Goal: Task Accomplishment & Management: Manage account settings

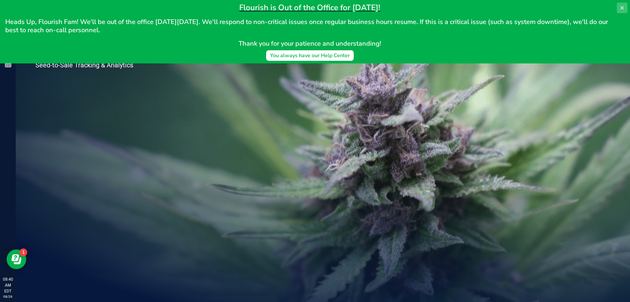
click at [622, 10] on button at bounding box center [622, 8] width 11 height 11
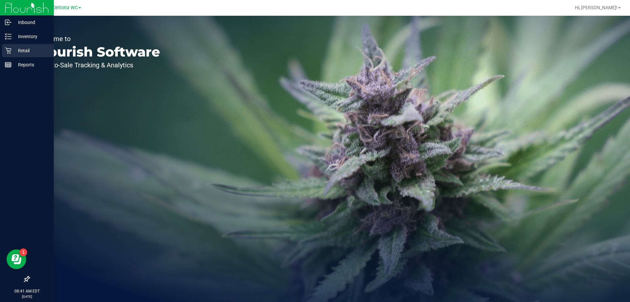
click at [8, 50] on icon at bounding box center [8, 50] width 7 height 7
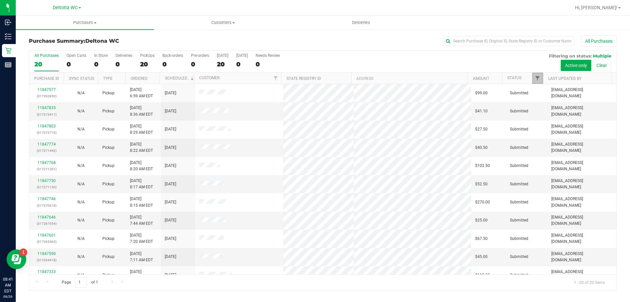
click at [537, 79] on span "Filter" at bounding box center [537, 78] width 5 height 5
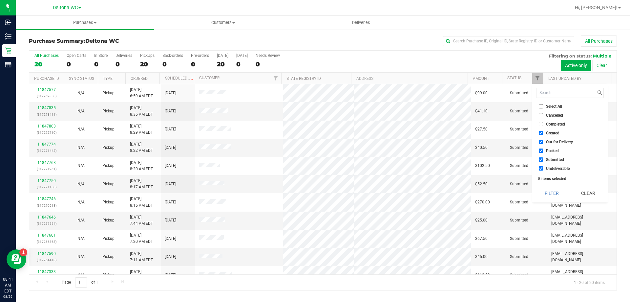
click at [549, 105] on span "Select All" at bounding box center [554, 106] width 16 height 4
click at [543, 105] on input "Select All" at bounding box center [541, 106] width 4 height 4
checkbox input "true"
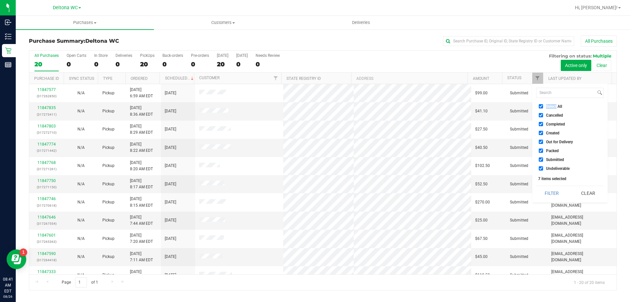
click at [549, 105] on span "Select All" at bounding box center [554, 106] width 16 height 4
click at [543, 105] on input "Select All" at bounding box center [541, 106] width 4 height 4
checkbox input "false"
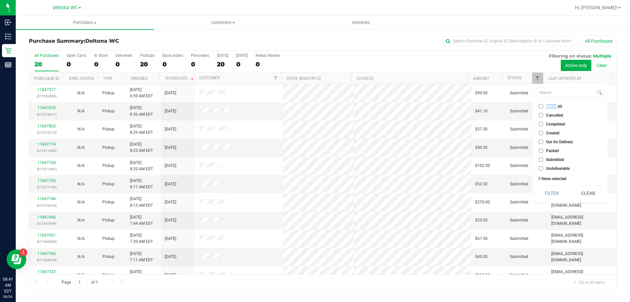
checkbox input "false"
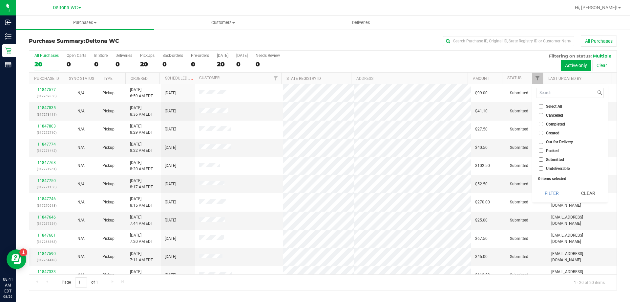
click at [545, 159] on label "Submitted" at bounding box center [551, 159] width 25 height 4
click at [543, 159] on input "Submitted" at bounding box center [541, 159] width 4 height 4
checkbox input "true"
click at [555, 190] on button "Filter" at bounding box center [553, 193] width 32 height 14
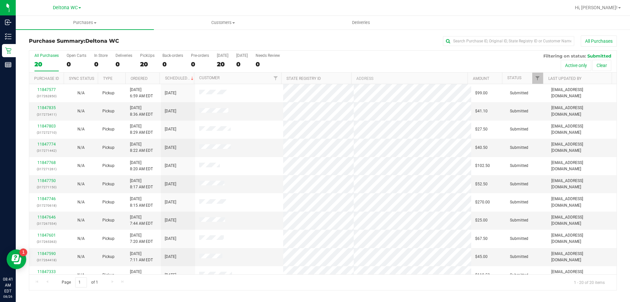
click at [157, 79] on th "Ordered" at bounding box center [142, 78] width 34 height 11
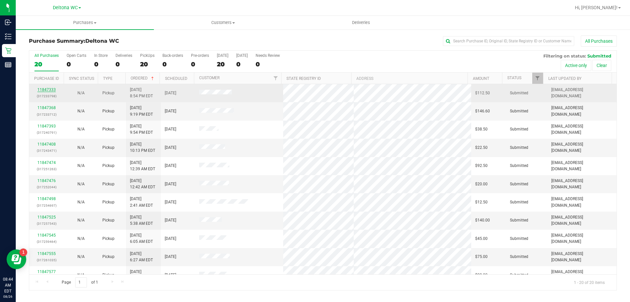
click at [53, 89] on link "11847333" at bounding box center [46, 89] width 18 height 5
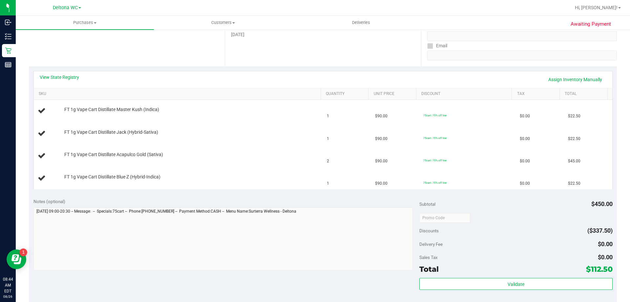
scroll to position [131, 0]
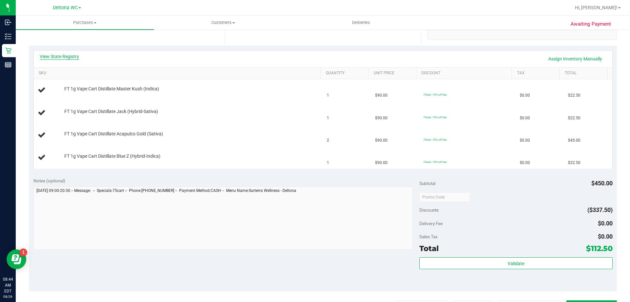
click at [69, 55] on link "View State Registry" at bounding box center [59, 56] width 39 height 7
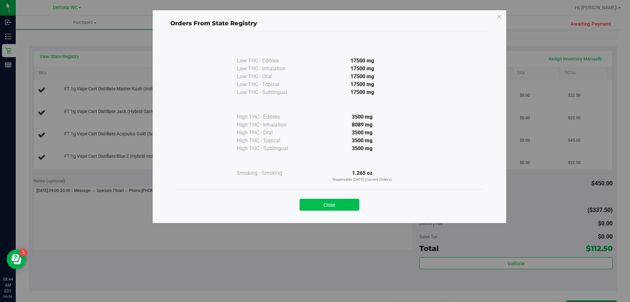
click at [325, 204] on button "Close" at bounding box center [330, 205] width 60 height 12
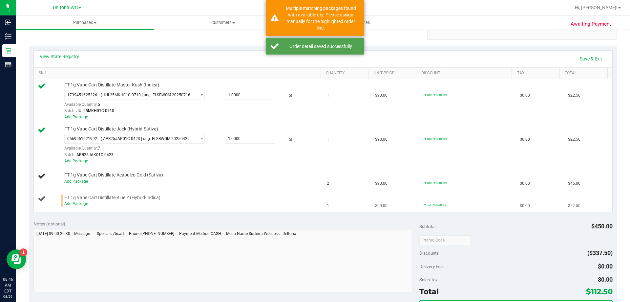
click at [79, 205] on link "Add Package" at bounding box center [76, 203] width 24 height 5
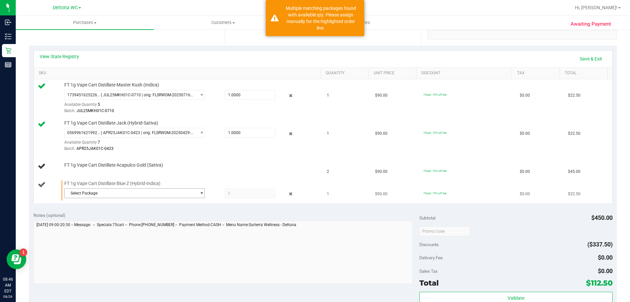
click at [102, 194] on span "Select Package" at bounding box center [131, 192] width 132 height 9
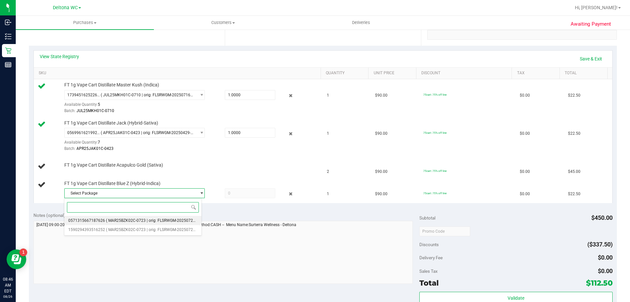
click at [118, 219] on span "( MAR25BZK02C-0723 | orig: FLSRWGM-20250729-2035 )" at bounding box center [157, 220] width 102 height 5
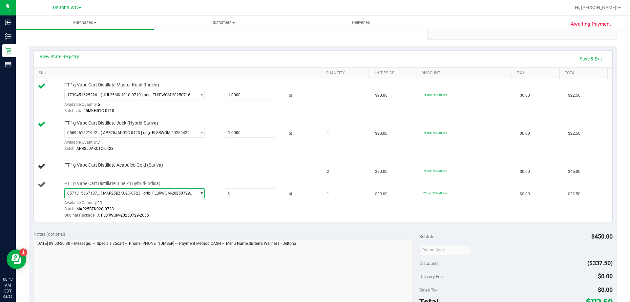
click at [146, 192] on span "( MAR25BZK02C-0723 | orig: FLSRWGM-20250729-2035 )" at bounding box center [147, 193] width 93 height 5
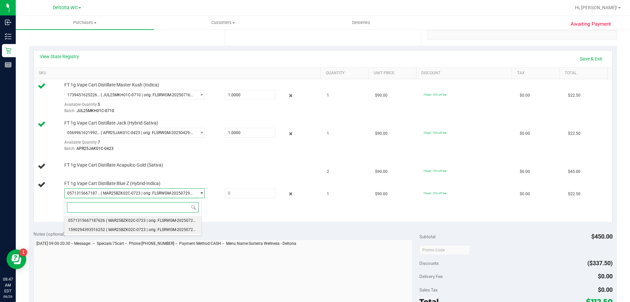
click at [138, 229] on span "( MAR25BZK02C-0723 | orig: FLSRWGM-20250729-1979 )" at bounding box center [157, 229] width 102 height 5
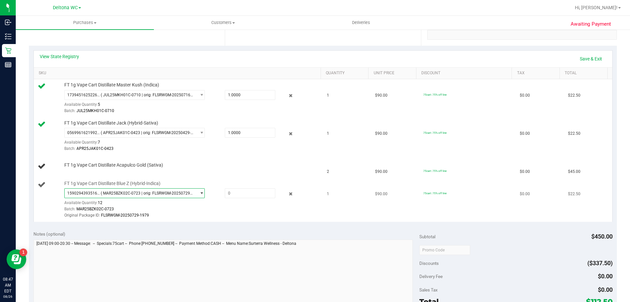
click at [144, 185] on span "FT 1g Vape Cart Distillate Blue Z (Hybrid-Indica)" at bounding box center [112, 183] width 96 height 6
click at [144, 184] on span "FT 1g Vape Cart Distillate Blue Z (Hybrid-Indica)" at bounding box center [112, 183] width 96 height 6
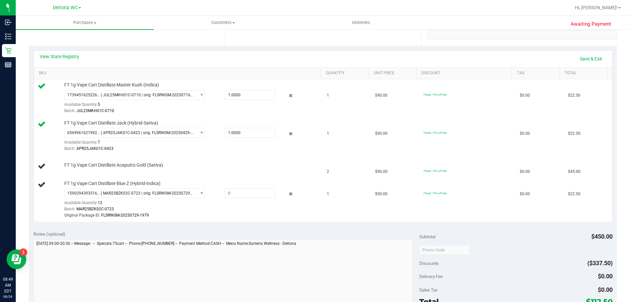
click at [186, 225] on div "View State Registry Save & Exit SKU Quantity Unit Price Discount Tax Total FT 1…" at bounding box center [323, 136] width 588 height 180
click at [288, 194] on icon at bounding box center [291, 194] width 7 height 8
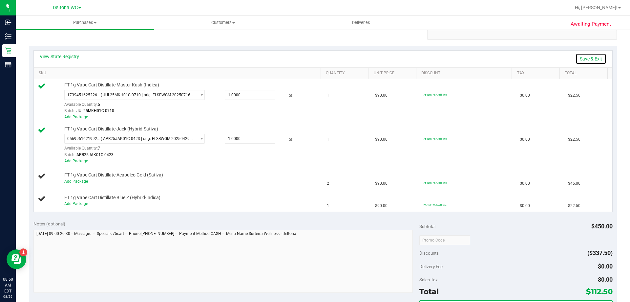
click at [587, 58] on link "Save & Exit" at bounding box center [591, 58] width 31 height 11
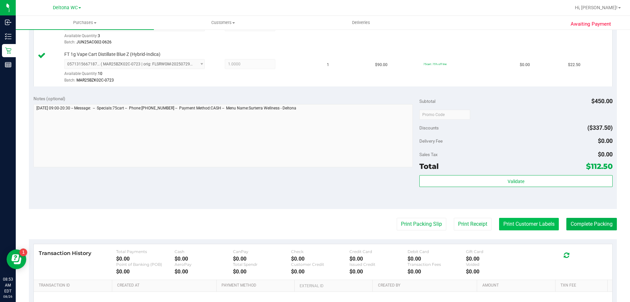
scroll to position [296, 0]
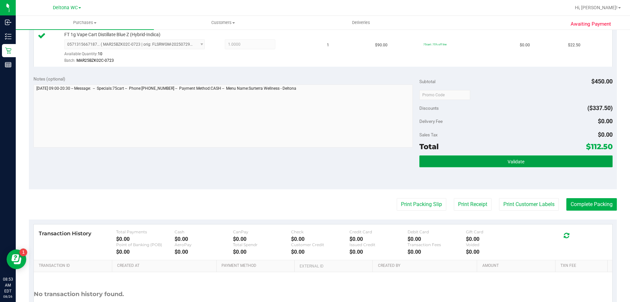
click at [508, 162] on span "Validate" at bounding box center [516, 161] width 17 height 5
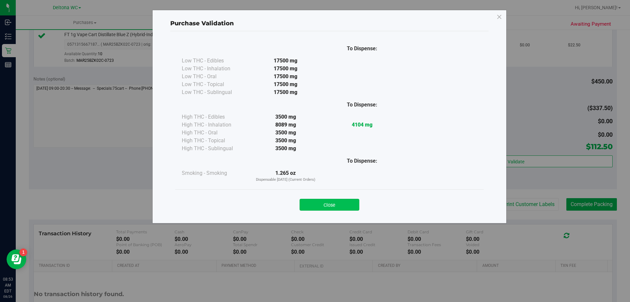
click at [346, 204] on button "Close" at bounding box center [330, 205] width 60 height 12
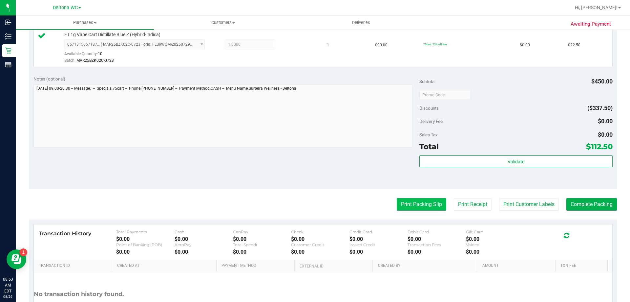
click at [421, 208] on button "Print Packing Slip" at bounding box center [422, 204] width 50 height 12
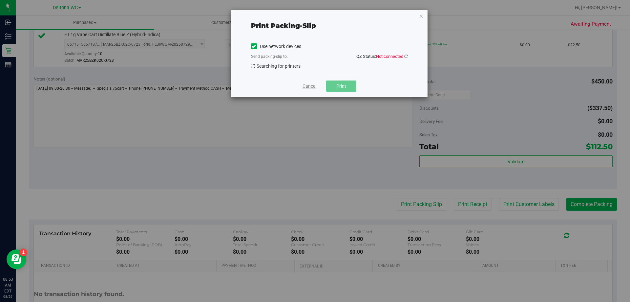
click at [312, 85] on link "Cancel" at bounding box center [310, 86] width 14 height 7
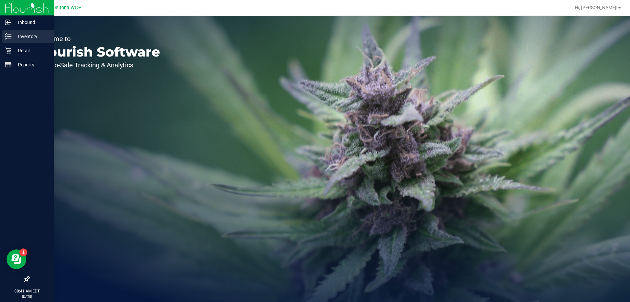
click at [13, 37] on p "Inventory" at bounding box center [30, 37] width 39 height 8
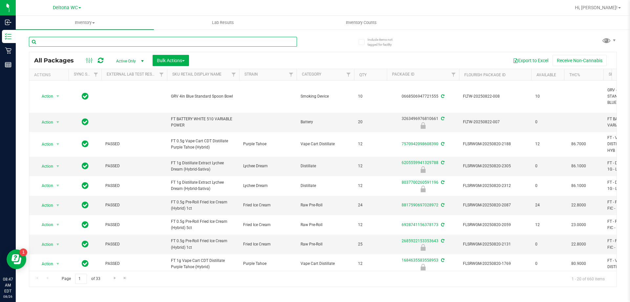
click at [120, 38] on input "text" at bounding box center [163, 42] width 268 height 10
paste input "FT 1g Vape Cart Distillate Blue Z (Hybrid-Indica)"
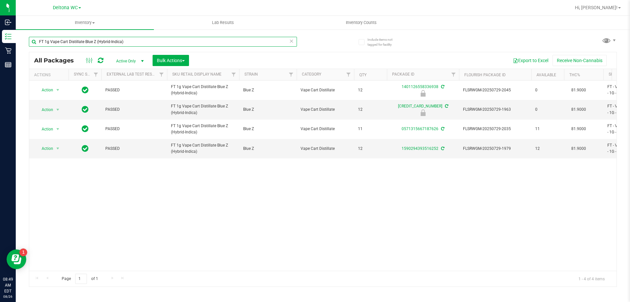
type input "FT 1g Vape Cart Distillate Blue Z (Hybrid-Indica)"
click at [48, 149] on span "Action" at bounding box center [45, 148] width 18 height 9
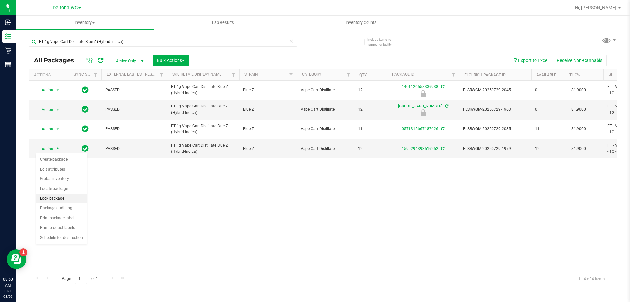
click at [62, 198] on li "Lock package" at bounding box center [61, 199] width 51 height 10
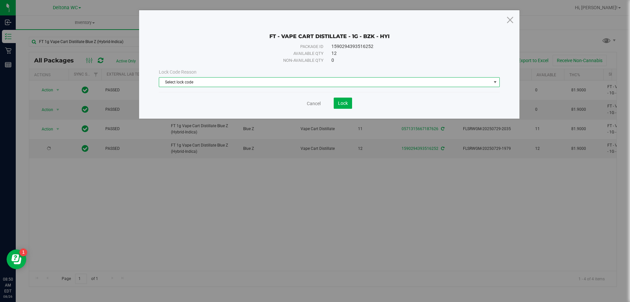
click at [339, 84] on span "Select lock code" at bounding box center [325, 81] width 332 height 9
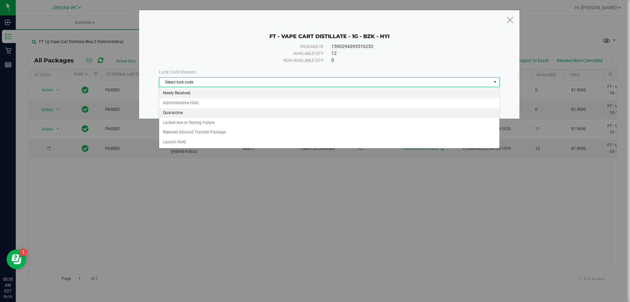
click at [217, 92] on li "Newly Received" at bounding box center [329, 93] width 341 height 10
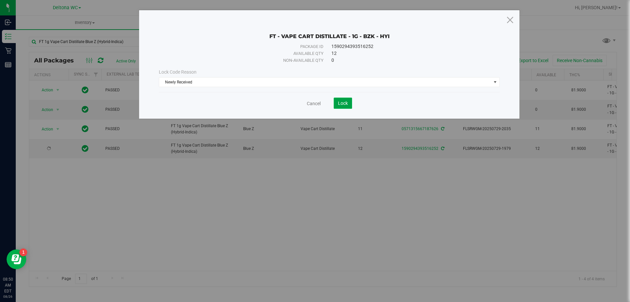
click at [349, 103] on button "Lock" at bounding box center [343, 103] width 18 height 11
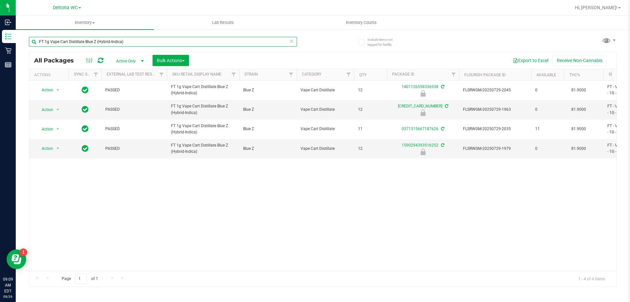
click at [75, 42] on input "FT 1g Vape Cart Distillate Blue Z (Hybrid-Indica)" at bounding box center [163, 42] width 268 height 10
click at [75, 41] on input "FT 1g Vape Cart Distillate Blue Z (Hybrid-Indica)" at bounding box center [163, 42] width 268 height 10
paste input "3.5g Cannabis Flower Gaspar's Grapes (Hybrid"
type input "FT 3.5g Cannabis Flower Gaspar's Grapes (Hybrid)"
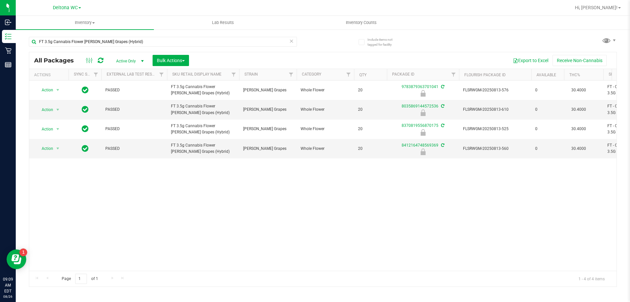
click at [372, 193] on div "Action Action Edit attributes Global inventory Locate package Package audit log…" at bounding box center [323, 175] width 588 height 190
click at [183, 206] on div "Action Action Edit attributes Global inventory Locate package Package audit log…" at bounding box center [323, 175] width 588 height 190
click at [205, 176] on div "Action Action Edit attributes Global inventory Locate package Package audit log…" at bounding box center [323, 175] width 588 height 190
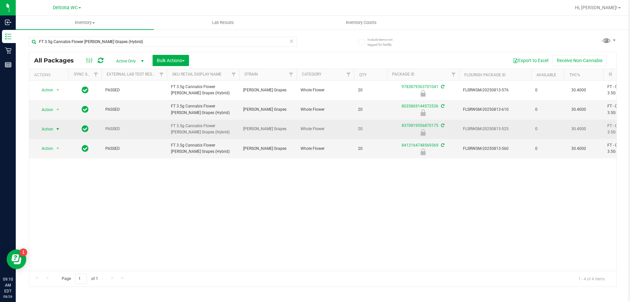
click at [45, 130] on span "Action" at bounding box center [45, 128] width 18 height 9
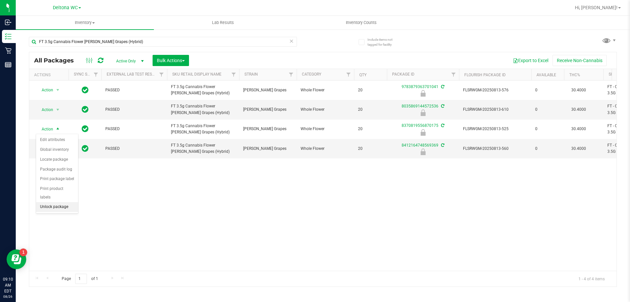
click at [70, 202] on li "Unlock package" at bounding box center [57, 207] width 42 height 10
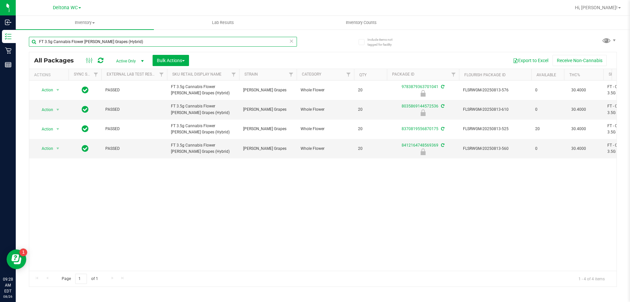
click at [82, 40] on input "FT 3.5g Cannabis Flower Gaspar's Grapes (Hybrid)" at bounding box center [163, 42] width 268 height 10
paste input "7g Ground Flower (Indica"
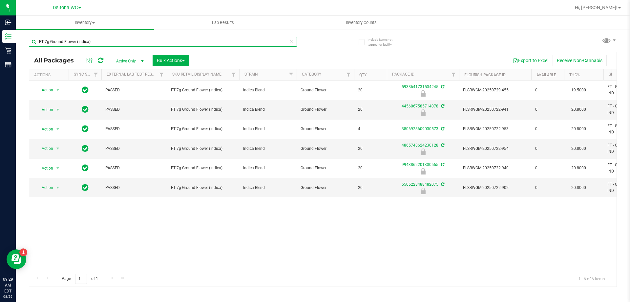
type input "FT 7g Ground Flower (Indica)"
click at [44, 149] on span "Action" at bounding box center [45, 148] width 18 height 9
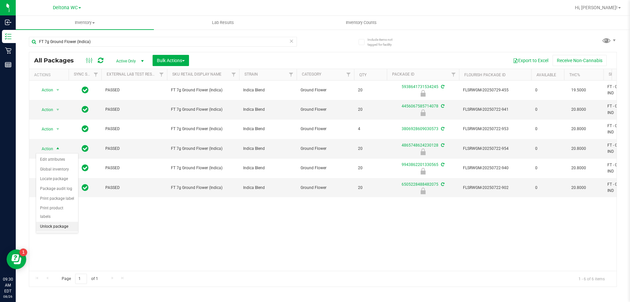
click at [63, 222] on li "Unlock package" at bounding box center [57, 227] width 42 height 10
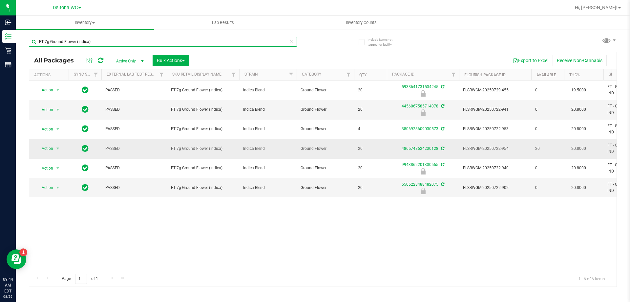
drag, startPoint x: 113, startPoint y: 43, endPoint x: 366, endPoint y: 154, distance: 276.3
click at [0, 50] on div "Inbound Inventory Retail Reports 09:44 AM EDT 08/26/2025 08/26 Deltona WC Hi, A…" at bounding box center [315, 151] width 630 height 302
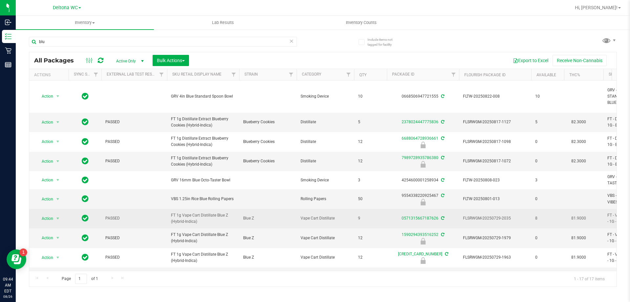
click at [194, 214] on span "FT 1g Vape Cart Distillate Blue Z (Hybrid-Indica)" at bounding box center [203, 218] width 64 height 12
copy tr "FT 1g Vape Cart Distillate Blue Z (Hybrid-Indica)"
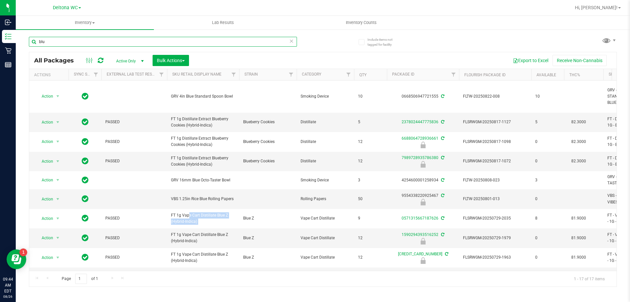
click at [75, 41] on input "blu" at bounding box center [163, 42] width 268 height 10
type input "b"
paste input "FT 1g Vape Cart Distillate Blue Z (Hybrid-Indica)"
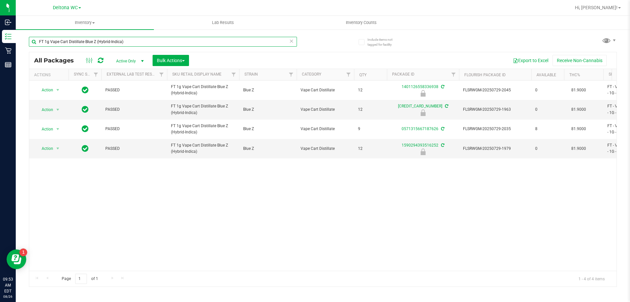
drag, startPoint x: 141, startPoint y: 37, endPoint x: 42, endPoint y: 39, distance: 98.2
click at [42, 39] on input "FT 1g Vape Cart Distillate Blue Z (Hybrid-Indica)" at bounding box center [163, 42] width 268 height 10
type input "F"
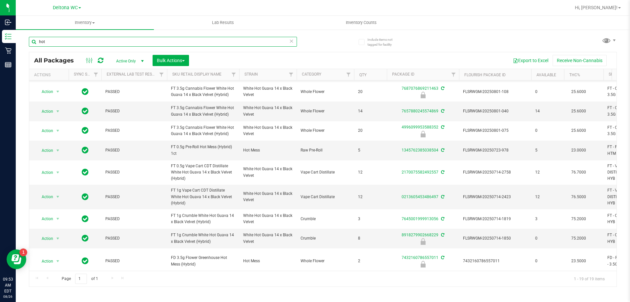
scroll to position [195, 0]
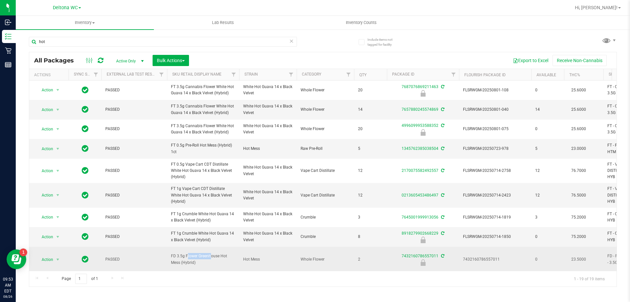
click at [193, 253] on span "FD 3.5g Flower Greenhouse Hot Mess (Hybrid)" at bounding box center [203, 259] width 64 height 12
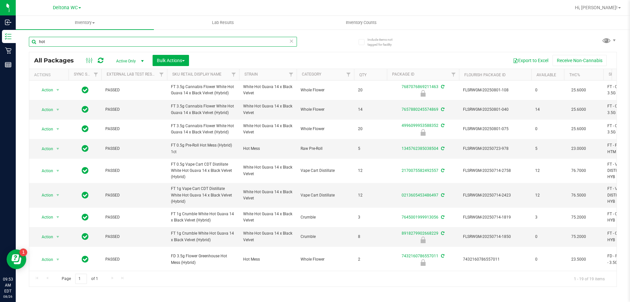
click at [75, 37] on input "hot" at bounding box center [163, 42] width 268 height 10
paste input "FD 3.5g Flower Greenhouse Hot Mess (Hybrid)"
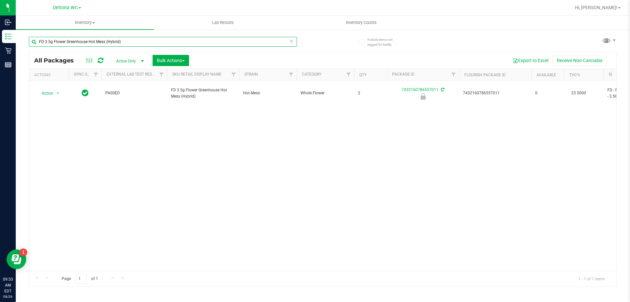
type input "FD 3.5g Flower Greenhouse Hot Mess (Hybrid)"
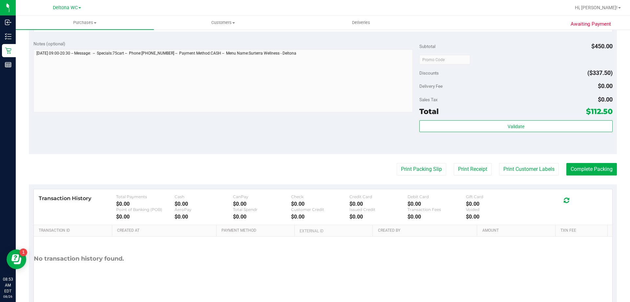
scroll to position [361, 0]
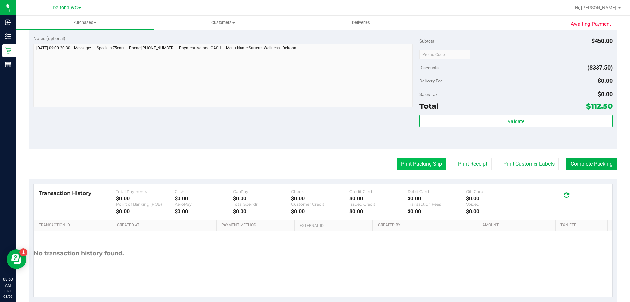
click at [401, 169] on button "Print Packing Slip" at bounding box center [422, 164] width 50 height 12
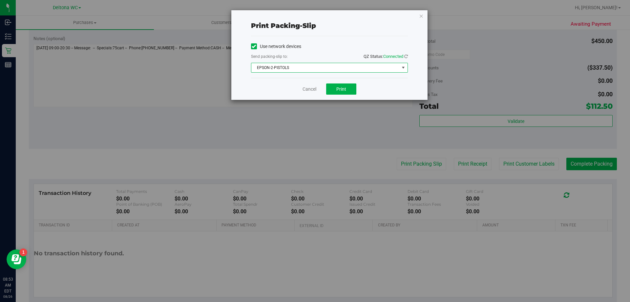
click at [298, 65] on span "EPSON-2-PISTOLS" at bounding box center [326, 67] width 148 height 9
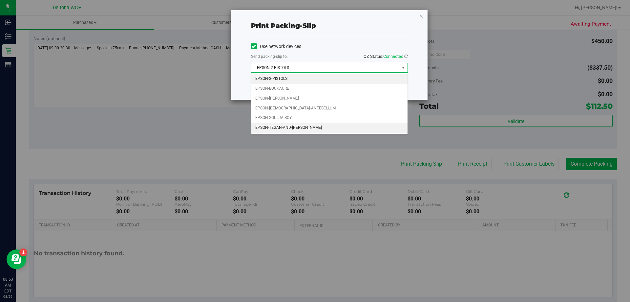
click at [304, 128] on li "EPSON-TEGAN-AND-[PERSON_NAME]" at bounding box center [330, 128] width 156 height 10
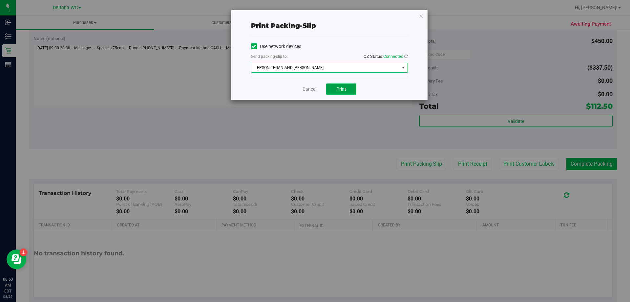
click at [345, 88] on span "Print" at bounding box center [342, 88] width 10 height 5
click at [308, 91] on link "Cancel" at bounding box center [310, 89] width 14 height 7
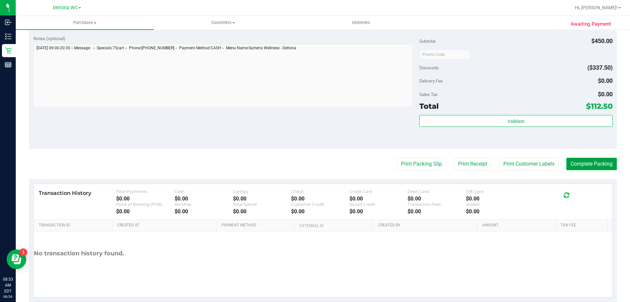
click at [588, 163] on button "Complete Packing" at bounding box center [592, 164] width 51 height 12
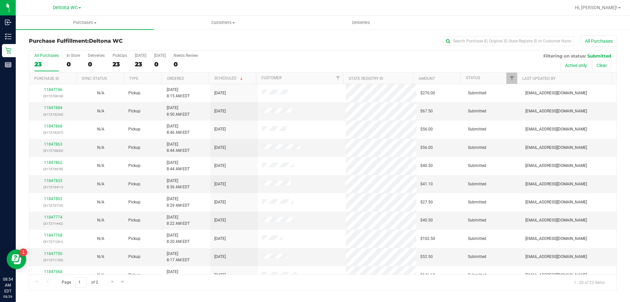
click at [199, 79] on th "Ordered" at bounding box center [185, 78] width 47 height 11
click at [50, 109] on link "11847393" at bounding box center [53, 107] width 18 height 5
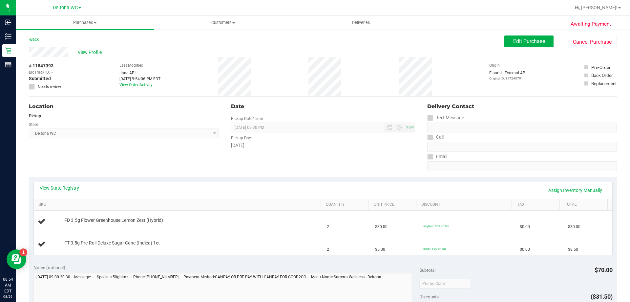
click at [69, 187] on link "View State Registry" at bounding box center [59, 188] width 39 height 7
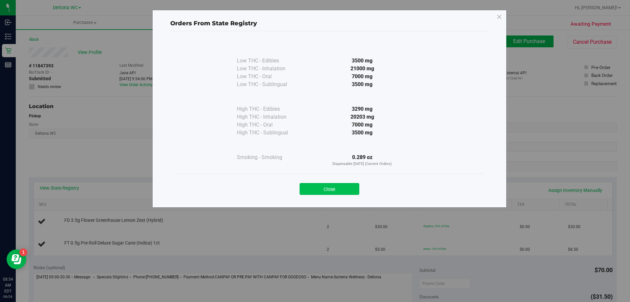
click at [329, 187] on button "Close" at bounding box center [330, 189] width 60 height 12
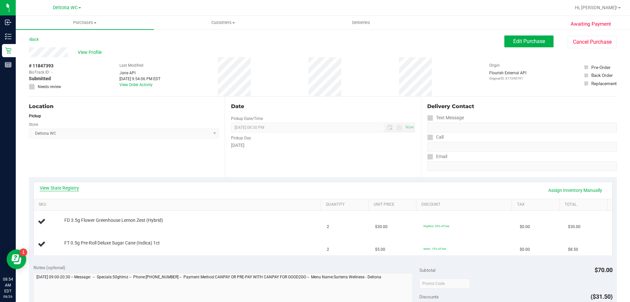
click at [75, 187] on link "View State Registry" at bounding box center [59, 188] width 39 height 7
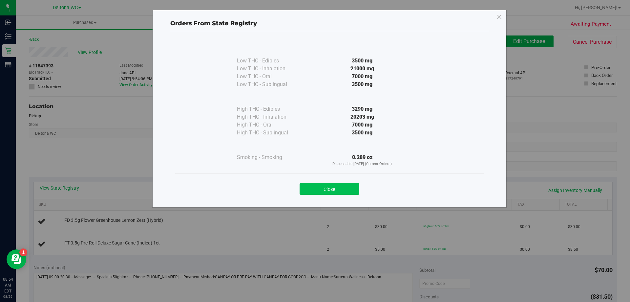
click at [337, 185] on button "Close" at bounding box center [330, 189] width 60 height 12
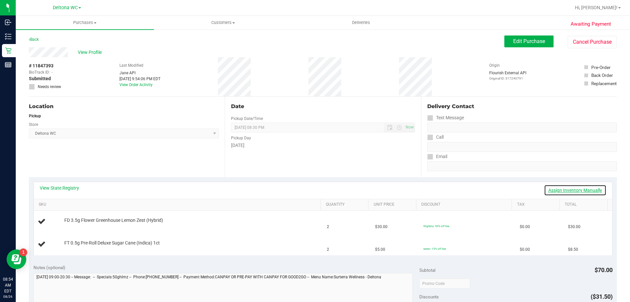
drag, startPoint x: 565, startPoint y: 191, endPoint x: 561, endPoint y: 187, distance: 6.0
click at [565, 190] on link "Assign Inventory Manually" at bounding box center [575, 190] width 62 height 11
click at [76, 226] on link "Add Package" at bounding box center [76, 224] width 24 height 5
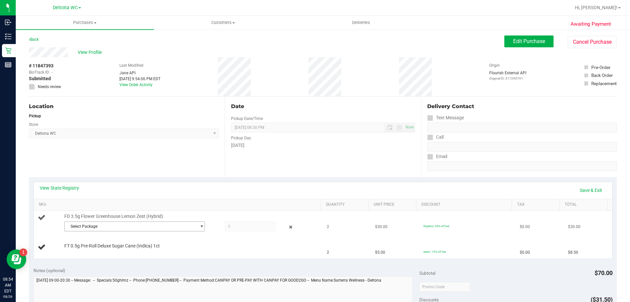
click at [98, 226] on span "Select Package" at bounding box center [131, 226] width 132 height 9
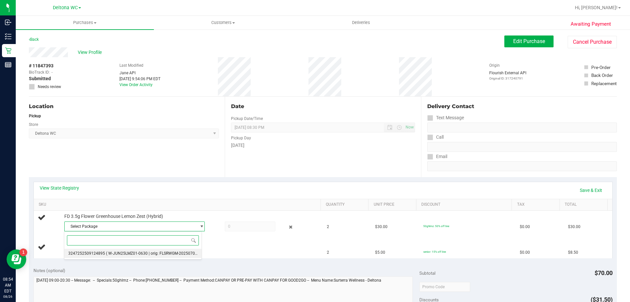
drag, startPoint x: 142, startPoint y: 251, endPoint x: 158, endPoint y: 246, distance: 16.9
click at [143, 251] on span "( W-JUN25LMZ01-0630 | orig: FLSRWGM-20250707-622 )" at bounding box center [156, 253] width 101 height 5
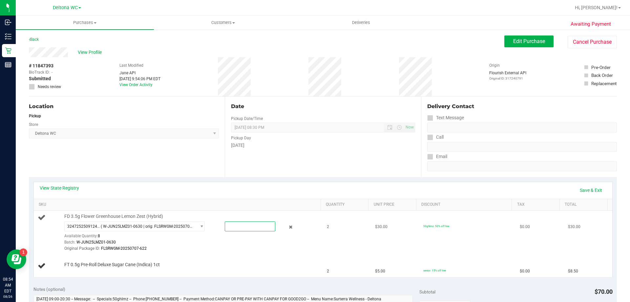
click at [235, 225] on span at bounding box center [250, 226] width 51 height 10
type input "2"
type input "2.0000"
drag, startPoint x: 239, startPoint y: 259, endPoint x: 229, endPoint y: 261, distance: 10.6
click at [238, 258] on td "FT 0.5g Pre-Roll Deluxe Sugar Cane (Indica) 1ct" at bounding box center [179, 266] width 290 height 22
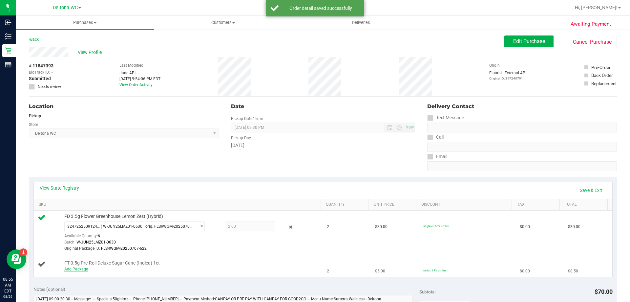
click at [79, 270] on link "Add Package" at bounding box center [76, 269] width 24 height 5
click at [109, 269] on span "Select Package" at bounding box center [131, 270] width 132 height 9
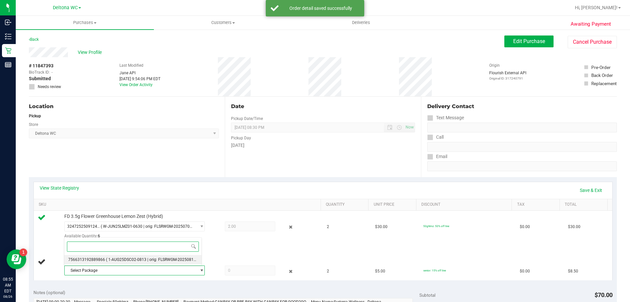
drag, startPoint x: 175, startPoint y: 260, endPoint x: 197, endPoint y: 265, distance: 22.9
click at [175, 260] on span "( 1-AUG25DSC02-0813 | orig: FLSRWGM-20250819-1684 )" at bounding box center [157, 259] width 102 height 5
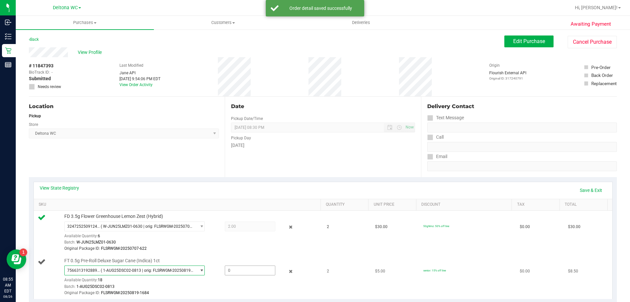
click at [238, 267] on span at bounding box center [250, 270] width 51 height 10
type input "2"
type input "2.0000"
click at [221, 281] on div "7566313192889866 ( 1-AUG25DSC02-0813 | orig: FLSRWGM-20250819-1684 ) 7566313192…" at bounding box center [191, 280] width 254 height 31
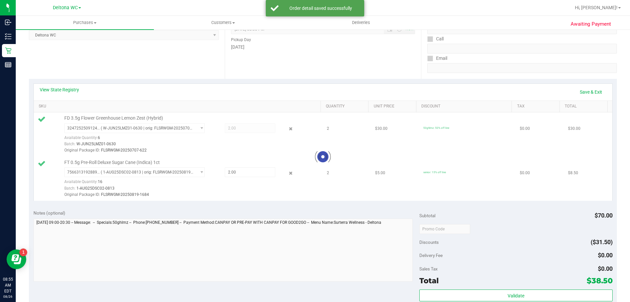
scroll to position [99, 0]
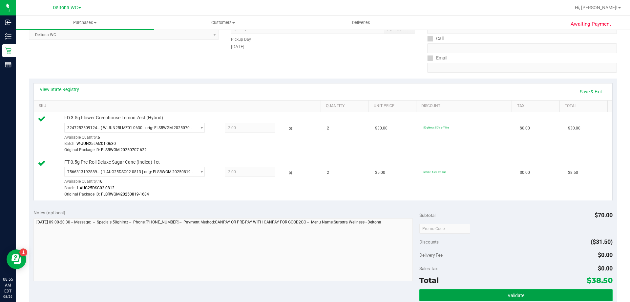
click at [514, 293] on span "Validate" at bounding box center [516, 295] width 17 height 5
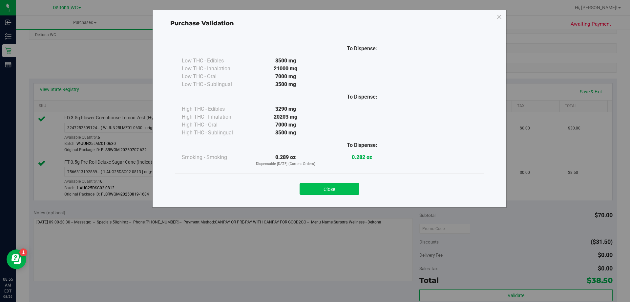
click at [330, 188] on button "Close" at bounding box center [330, 189] width 60 height 12
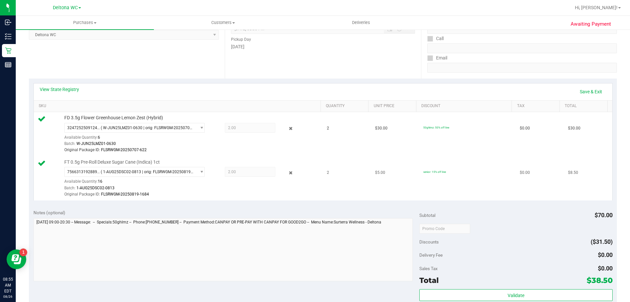
drag, startPoint x: 286, startPoint y: 171, endPoint x: 285, endPoint y: 157, distance: 13.8
click at [288, 170] on icon at bounding box center [291, 173] width 7 height 8
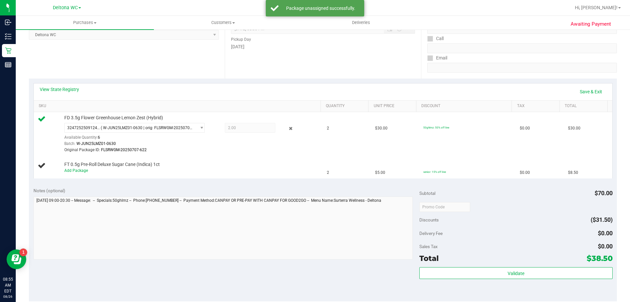
click at [288, 128] on icon at bounding box center [291, 129] width 7 height 8
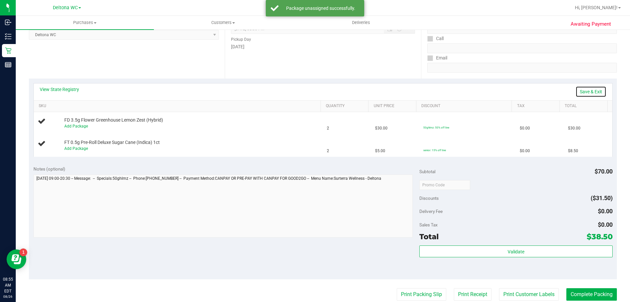
click at [588, 91] on link "Save & Exit" at bounding box center [591, 91] width 31 height 11
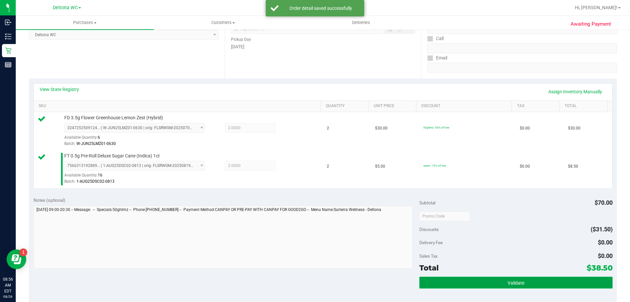
click at [477, 284] on button "Validate" at bounding box center [516, 282] width 193 height 12
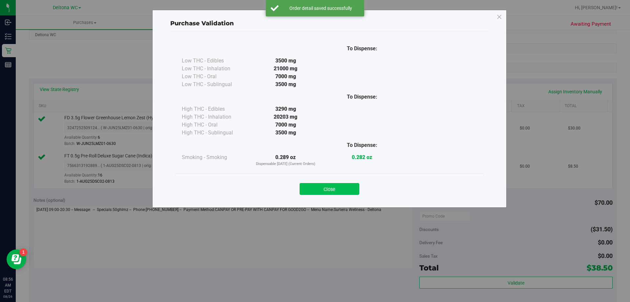
click at [348, 189] on button "Close" at bounding box center [330, 189] width 60 height 12
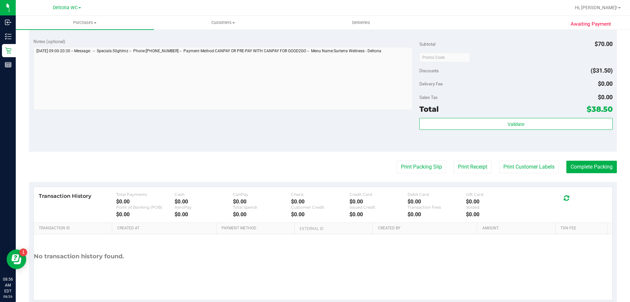
scroll to position [263, 0]
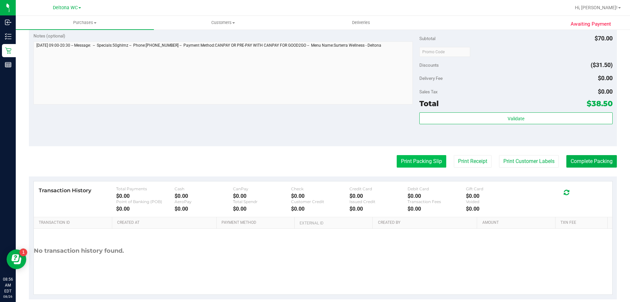
click at [424, 163] on button "Print Packing Slip" at bounding box center [422, 161] width 50 height 12
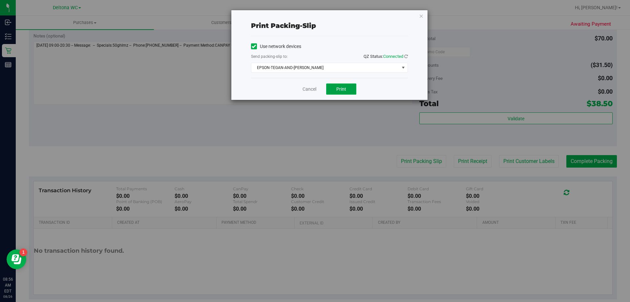
click at [340, 89] on span "Print" at bounding box center [342, 88] width 10 height 5
click at [306, 89] on link "Cancel" at bounding box center [310, 89] width 14 height 7
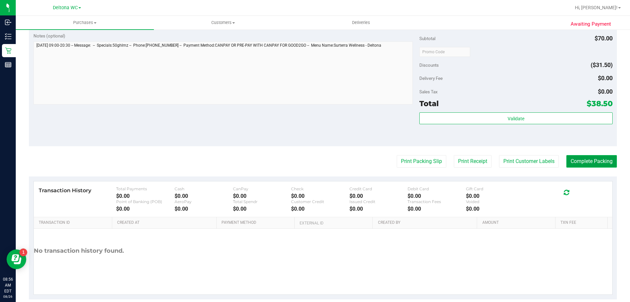
click at [590, 161] on button "Complete Packing" at bounding box center [592, 161] width 51 height 12
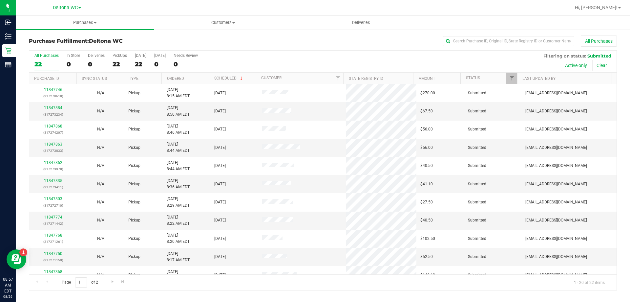
click at [197, 80] on th "Ordered" at bounding box center [185, 78] width 47 height 11
click at [51, 106] on link "11847408" at bounding box center [53, 107] width 18 height 5
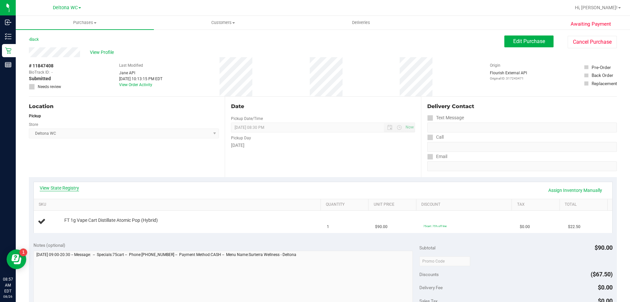
click at [60, 188] on link "View State Registry" at bounding box center [59, 188] width 39 height 7
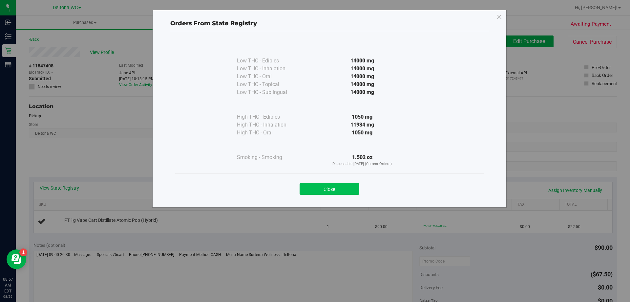
click at [351, 184] on button "Close" at bounding box center [330, 189] width 60 height 12
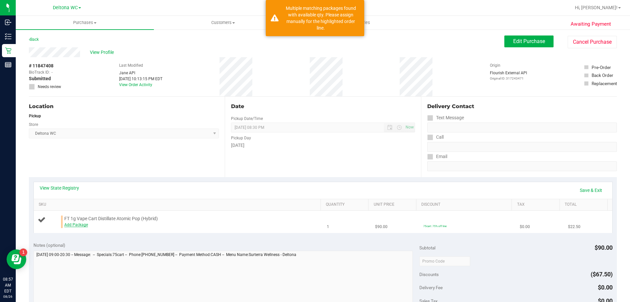
click at [83, 223] on link "Add Package" at bounding box center [76, 224] width 24 height 5
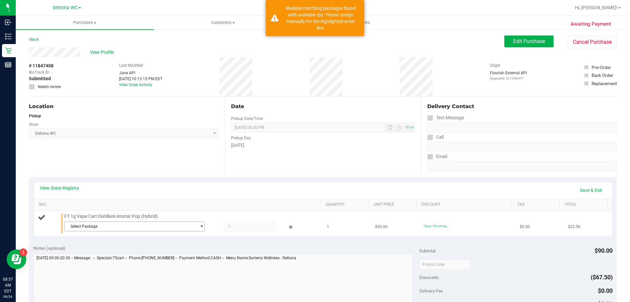
click at [125, 222] on span "Select Package" at bounding box center [131, 226] width 132 height 9
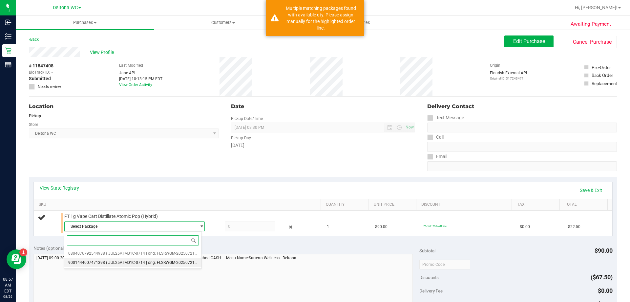
click at [132, 259] on li "9001444007471398 ( JUL25ATM01C-0714 | orig: FLSRWGM-20250721-2042 )" at bounding box center [132, 262] width 137 height 9
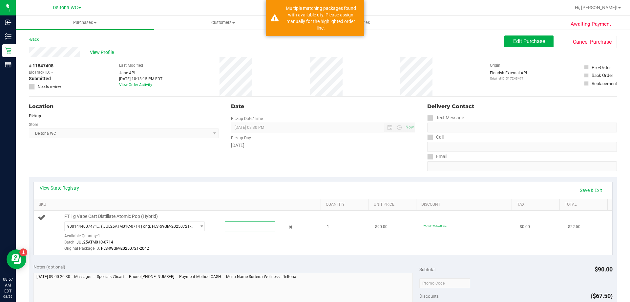
click at [242, 224] on span at bounding box center [250, 226] width 51 height 10
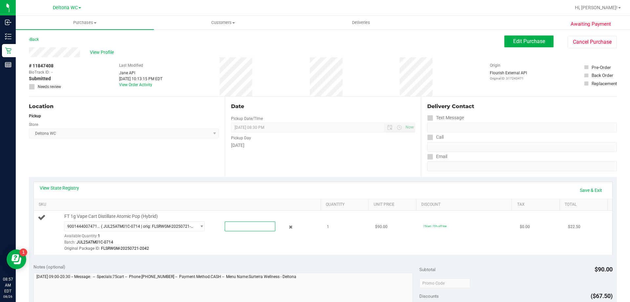
type input "1"
type input "1.0000"
click at [319, 178] on div "View State Registry Save & Exit SKU Quantity Unit Price Discount Tax Total FT 1…" at bounding box center [323, 218] width 588 height 82
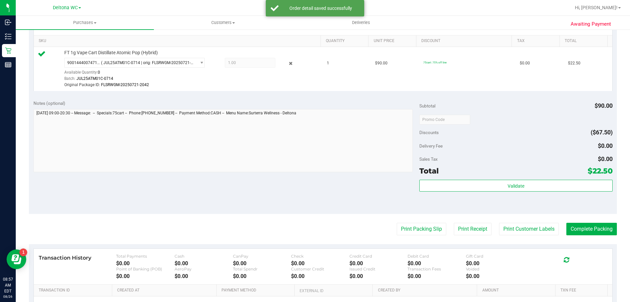
scroll to position [164, 0]
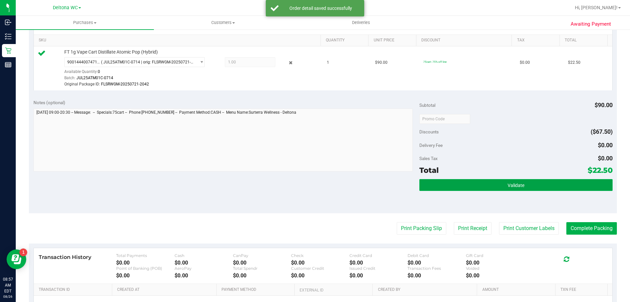
click at [549, 184] on button "Validate" at bounding box center [516, 185] width 193 height 12
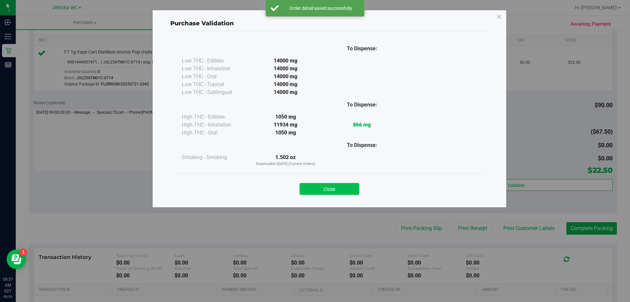
click at [332, 190] on button "Close" at bounding box center [330, 189] width 60 height 12
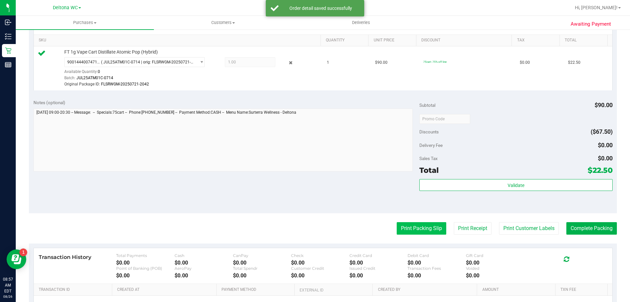
click at [407, 225] on button "Print Packing Slip" at bounding box center [422, 228] width 50 height 12
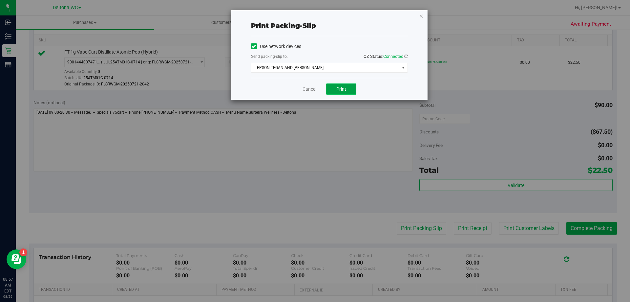
click at [338, 86] on span "Print" at bounding box center [342, 88] width 10 height 5
click at [311, 90] on link "Cancel" at bounding box center [310, 89] width 14 height 7
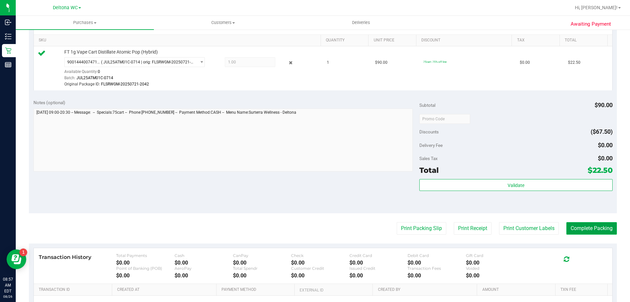
click at [583, 229] on button "Complete Packing" at bounding box center [592, 228] width 51 height 12
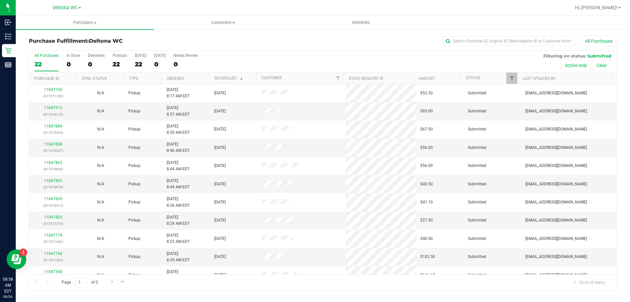
click at [197, 78] on th "Ordered" at bounding box center [185, 78] width 47 height 11
click at [53, 107] on link "11847474" at bounding box center [53, 107] width 18 height 5
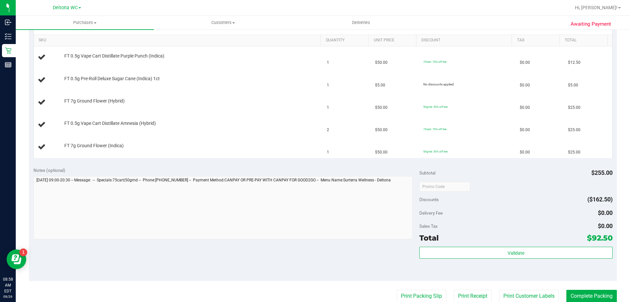
scroll to position [131, 0]
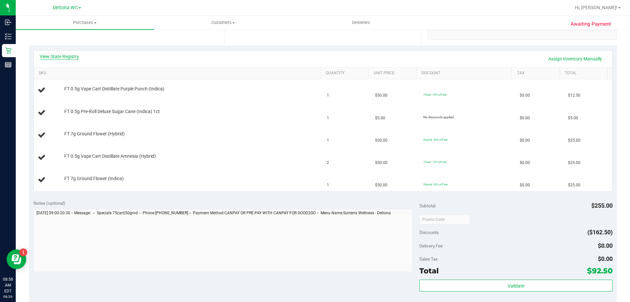
click at [67, 56] on link "View State Registry" at bounding box center [59, 56] width 39 height 7
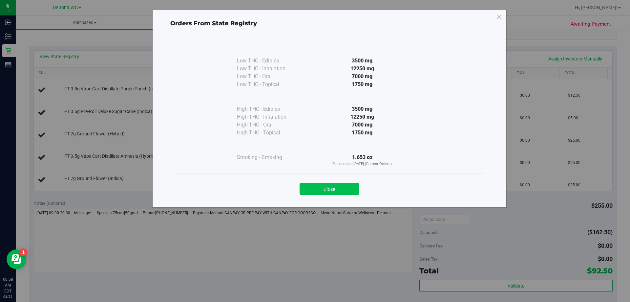
click at [331, 188] on button "Close" at bounding box center [330, 189] width 60 height 12
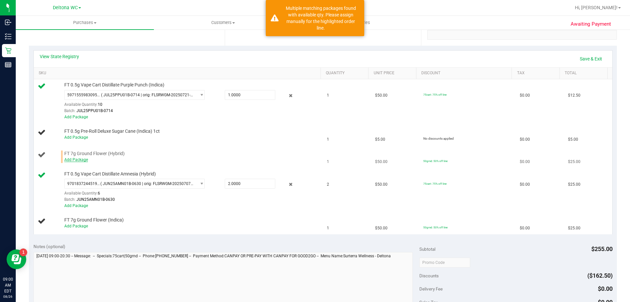
click at [75, 159] on link "Add Package" at bounding box center [76, 159] width 24 height 5
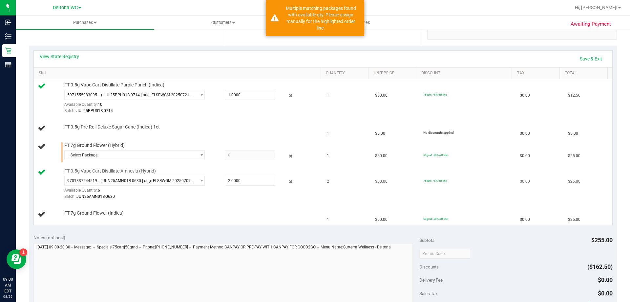
click at [94, 167] on td "FT 0.5g Vape Cart Distillate Amnesia (Hybrid) 9701837244519440 ( JUN25AMN01B-06…" at bounding box center [179, 184] width 290 height 38
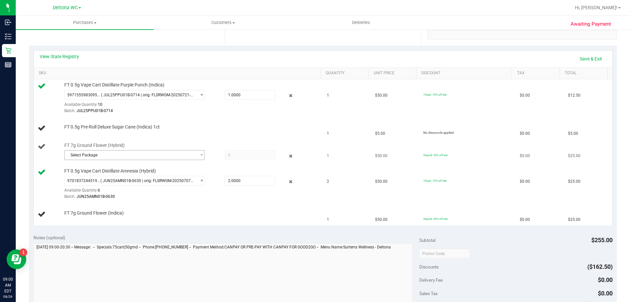
click at [110, 152] on span "Select Package" at bounding box center [131, 154] width 132 height 9
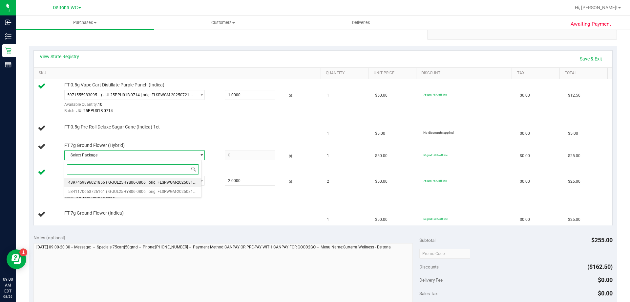
click at [126, 181] on span "( G-JUL25HYB06-0806 | orig: FLSRWGM-20250812-451 )" at bounding box center [155, 182] width 99 height 5
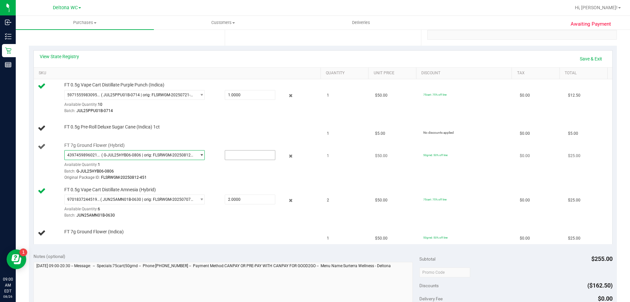
click at [239, 156] on input "text" at bounding box center [250, 154] width 50 height 9
type input "1"
click at [212, 173] on div "Batch: G-JUL25HYB06-0806" at bounding box center [191, 171] width 254 height 6
type input "1.0000"
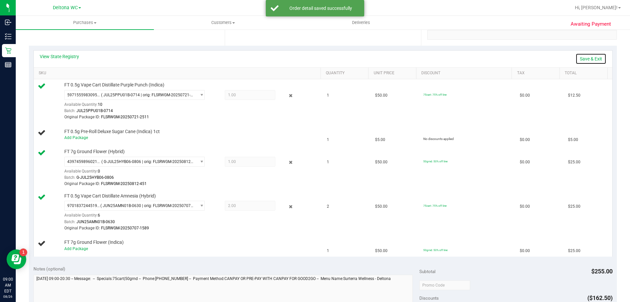
click at [583, 58] on link "Save & Exit" at bounding box center [591, 58] width 31 height 11
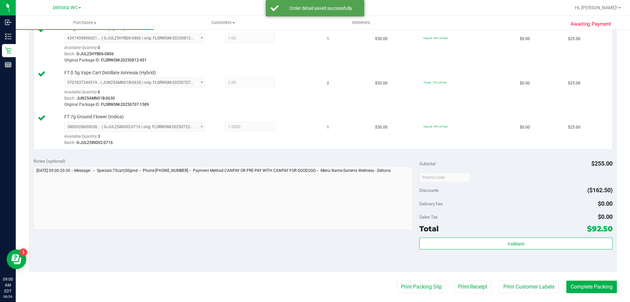
scroll to position [328, 0]
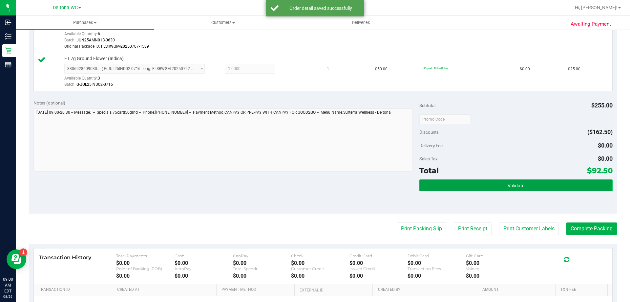
click at [456, 185] on button "Validate" at bounding box center [516, 185] width 193 height 12
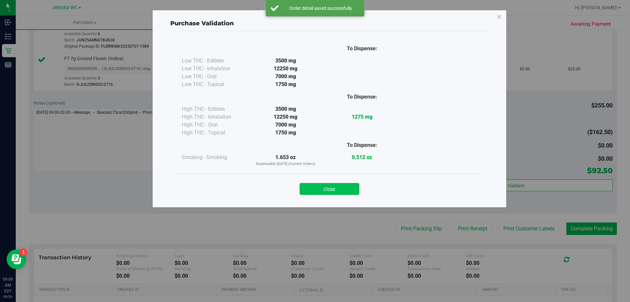
click at [342, 191] on button "Close" at bounding box center [330, 189] width 60 height 12
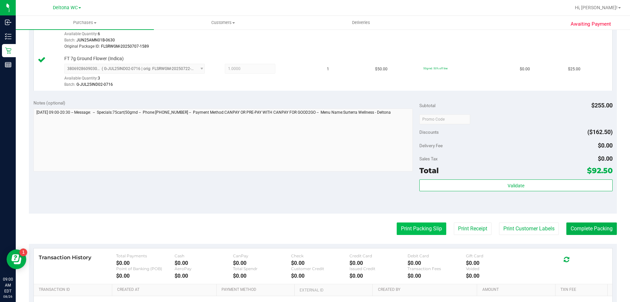
click at [412, 230] on button "Print Packing Slip" at bounding box center [422, 228] width 50 height 12
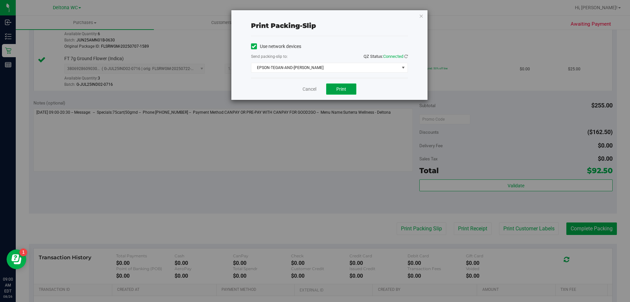
click at [343, 90] on span "Print" at bounding box center [342, 88] width 10 height 5
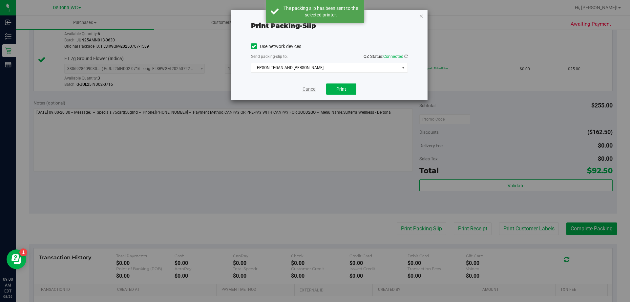
click at [309, 89] on link "Cancel" at bounding box center [310, 89] width 14 height 7
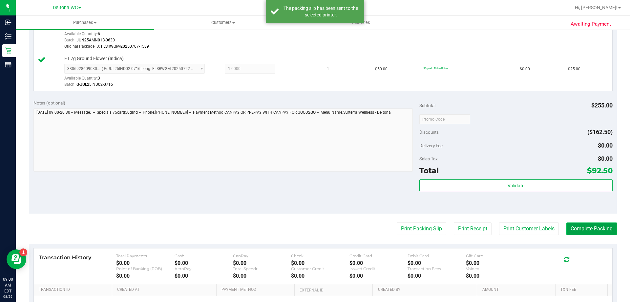
click at [596, 228] on button "Complete Packing" at bounding box center [592, 228] width 51 height 12
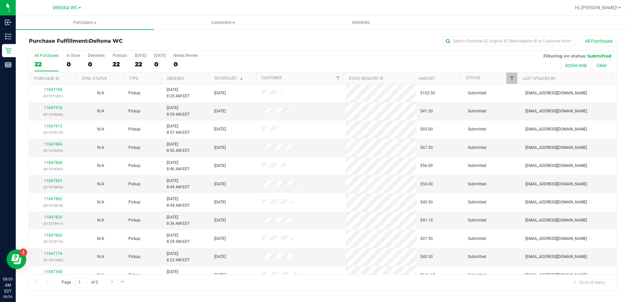
click at [194, 81] on th "Ordered" at bounding box center [185, 78] width 47 height 11
click at [57, 108] on link "11847476" at bounding box center [53, 107] width 18 height 5
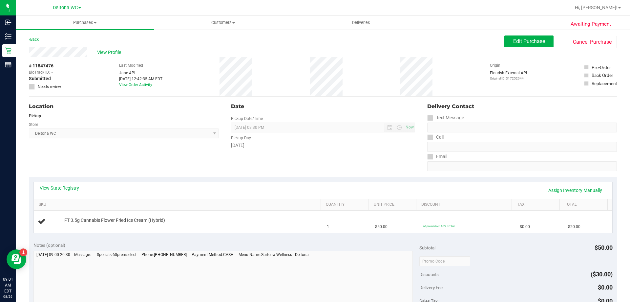
click at [72, 187] on link "View State Registry" at bounding box center [59, 188] width 39 height 7
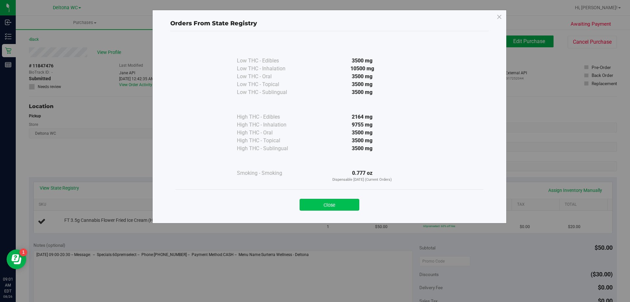
click at [345, 204] on button "Close" at bounding box center [330, 205] width 60 height 12
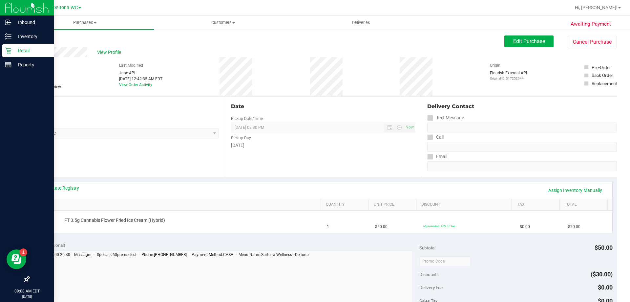
click at [30, 49] on p "Retail" at bounding box center [30, 51] width 39 height 8
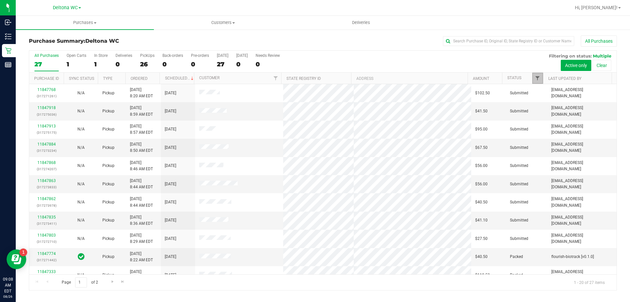
click at [536, 77] on span "Filter" at bounding box center [537, 78] width 5 height 5
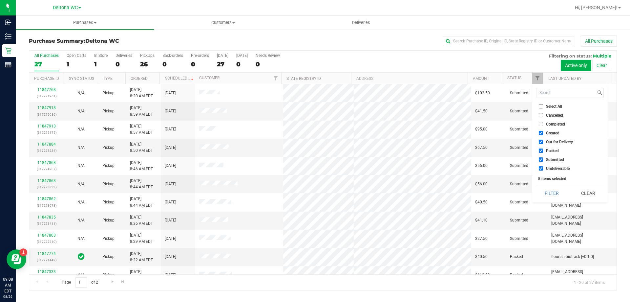
click at [553, 104] on span "Select All" at bounding box center [554, 106] width 16 height 4
click at [543, 104] on input "Select All" at bounding box center [541, 106] width 4 height 4
checkbox input "true"
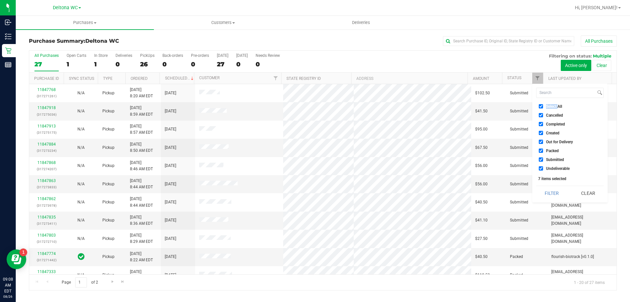
click at [553, 104] on span "Select All" at bounding box center [554, 106] width 16 height 4
click at [543, 104] on input "Select All" at bounding box center [541, 106] width 4 height 4
checkbox input "false"
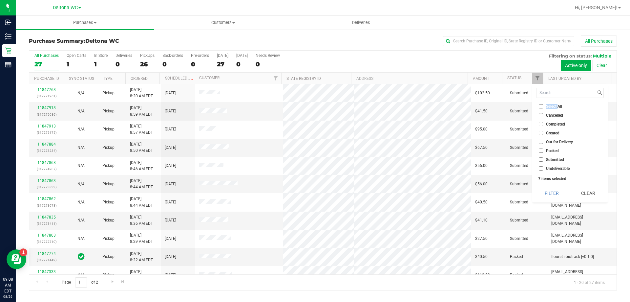
checkbox input "false"
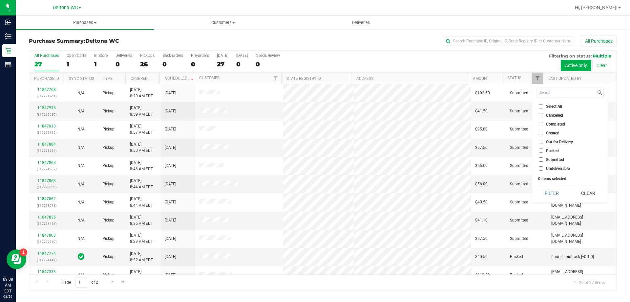
click at [556, 160] on span "Submitted" at bounding box center [555, 160] width 18 height 4
click at [543, 160] on input "Submitted" at bounding box center [541, 159] width 4 height 4
checkbox input "true"
click at [554, 191] on button "Filter" at bounding box center [553, 193] width 32 height 14
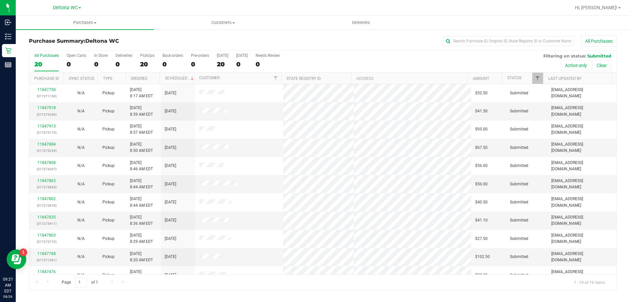
click at [296, 40] on div "All Purchases" at bounding box center [421, 40] width 392 height 11
click at [327, 46] on div "All Purchases" at bounding box center [421, 40] width 392 height 11
click at [318, 44] on div "All Purchases" at bounding box center [421, 40] width 392 height 11
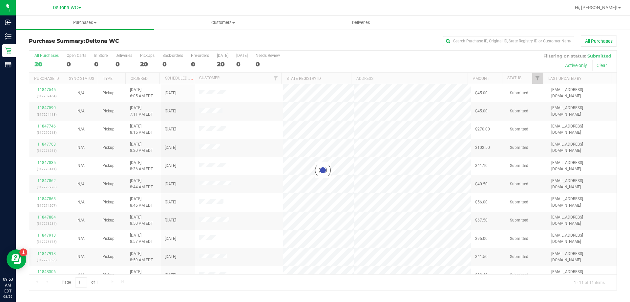
click at [304, 43] on div "All Purchases" at bounding box center [421, 40] width 392 height 11
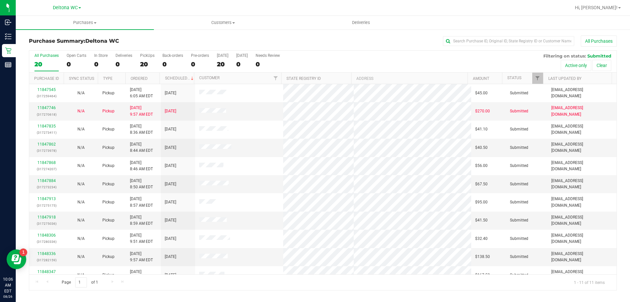
click at [293, 53] on div "All Purchases 20 Open Carts 0 In Store 0 Deliveries 0 PickUps 20 Back-orders 0 …" at bounding box center [323, 53] width 588 height 5
click at [382, 56] on div "All Purchases 20 Open Carts 0 In Store 0 Deliveries 0 PickUps 20 Back-orders 0 …" at bounding box center [323, 62] width 588 height 22
click at [50, 106] on link "11847746" at bounding box center [46, 107] width 18 height 5
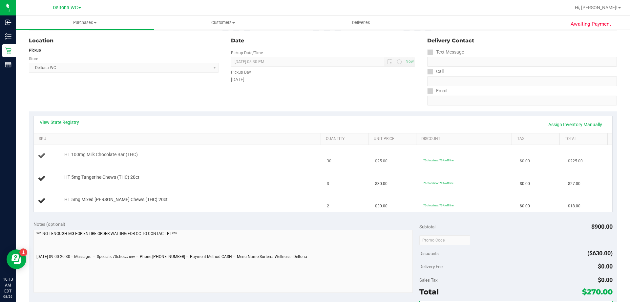
scroll to position [99, 0]
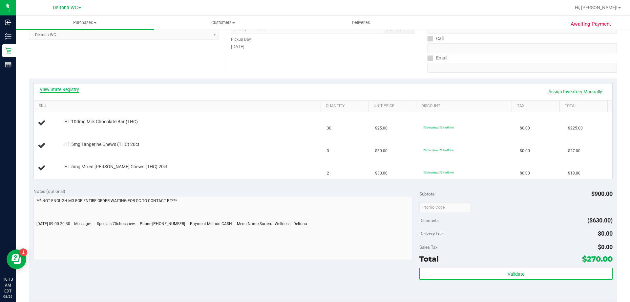
click at [64, 92] on link "View State Registry" at bounding box center [59, 89] width 39 height 7
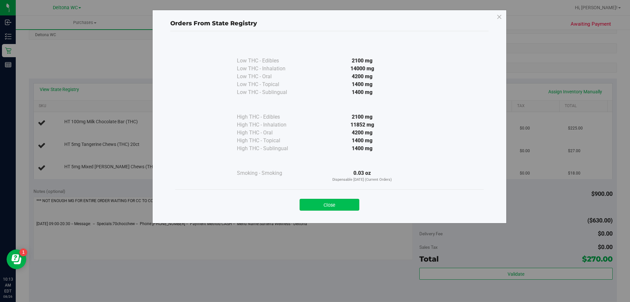
click at [342, 202] on button "Close" at bounding box center [330, 205] width 60 height 12
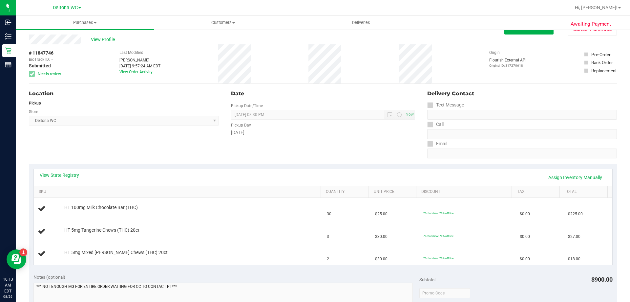
scroll to position [0, 0]
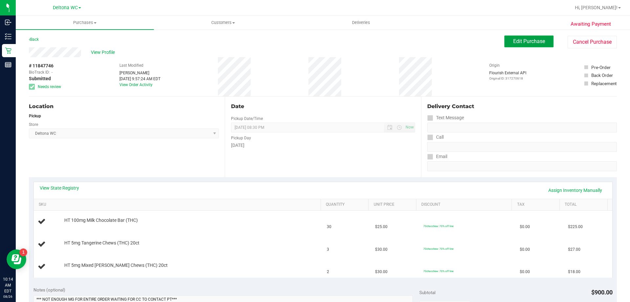
click at [534, 40] on span "Edit Purchase" at bounding box center [530, 41] width 32 height 6
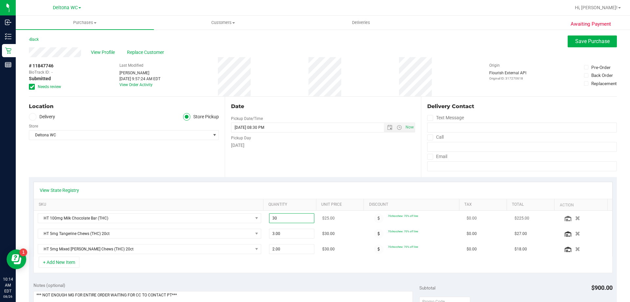
drag, startPoint x: 287, startPoint y: 219, endPoint x: 255, endPoint y: 224, distance: 32.3
click at [255, 224] on tr "HT 100mg Milk Chocolate Bar (THC) 30.00 30 $25.00 70chocchew: 70% off line $0.0…" at bounding box center [323, 217] width 579 height 15
type input "20"
type input "20.00"
click at [301, 181] on div "View State Registry SKU Quantity Unit Price Discount Tax Total Action HT 100mg …" at bounding box center [323, 227] width 588 height 100
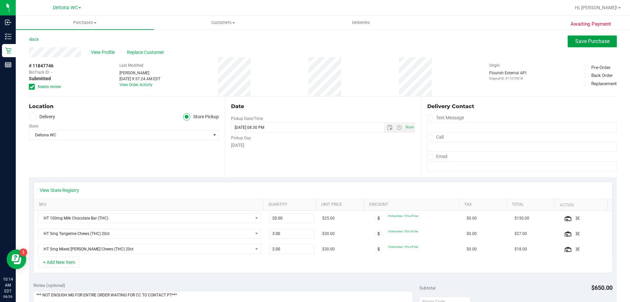
click at [579, 42] on span "Save Purchase" at bounding box center [593, 41] width 34 height 6
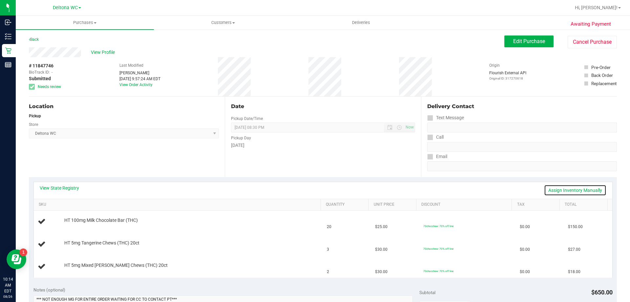
click at [590, 188] on link "Assign Inventory Manually" at bounding box center [575, 190] width 62 height 11
click at [72, 225] on link "Add Package" at bounding box center [76, 224] width 24 height 5
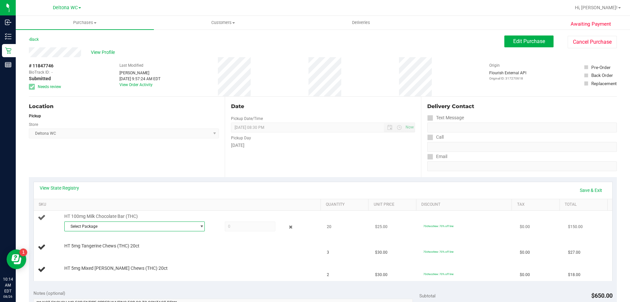
click at [93, 224] on span "Select Package" at bounding box center [131, 226] width 132 height 9
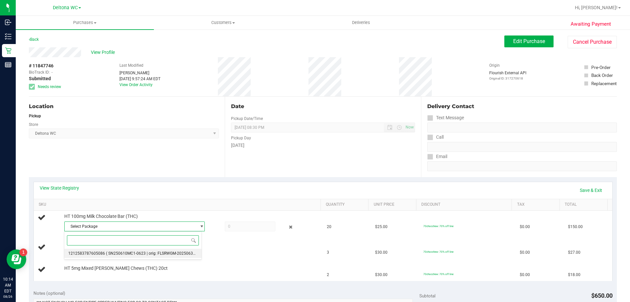
click at [153, 255] on span "( SN250610MC1-0623 | orig: FLSRWGM-20250630-406 )" at bounding box center [155, 253] width 99 height 5
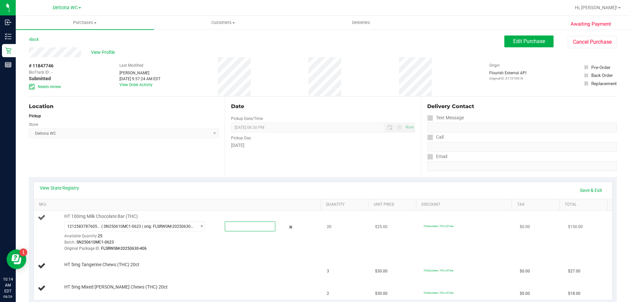
click at [231, 228] on span at bounding box center [250, 226] width 51 height 10
type input "21"
type input "20.0000"
click at [226, 262] on div "HT 5mg Tangerine Chews (THC) 20ct" at bounding box center [189, 264] width 257 height 7
click at [83, 268] on link "Add Package" at bounding box center [76, 269] width 24 height 5
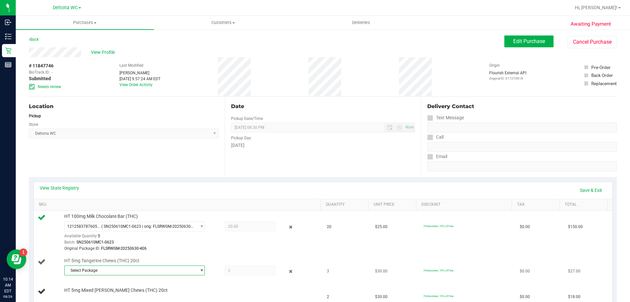
click at [101, 270] on span "Select Package" at bounding box center [131, 270] width 132 height 9
click at [128, 252] on span at bounding box center [132, 246] width 137 height 15
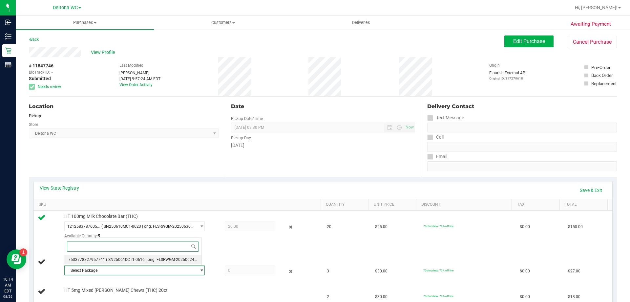
click at [129, 259] on span "( SN250610CT1-0616 | orig: FLSRWGM-20250624-249 )" at bounding box center [155, 259] width 99 height 5
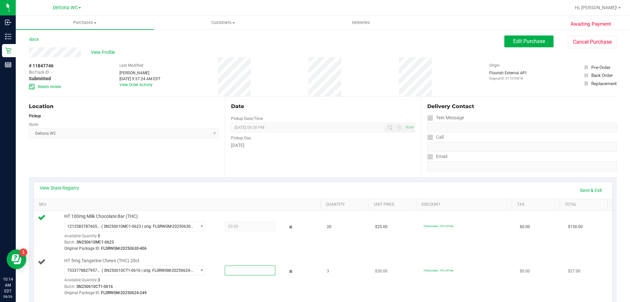
click at [236, 267] on span at bounding box center [250, 270] width 51 height 10
type input "3"
type input "3.0000"
click at [198, 246] on div "Original Package ID: FLSRWGM-20250630-406" at bounding box center [191, 248] width 254 height 6
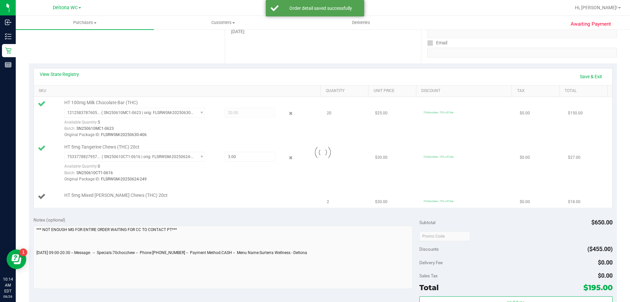
scroll to position [131, 0]
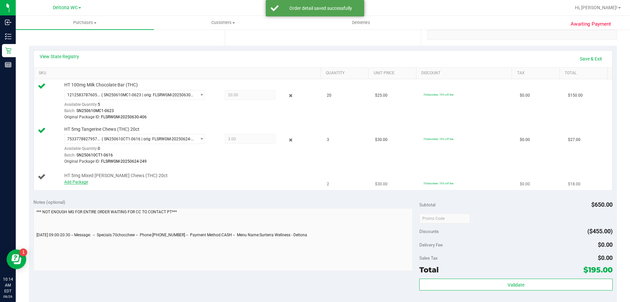
click at [82, 182] on link "Add Package" at bounding box center [76, 182] width 24 height 5
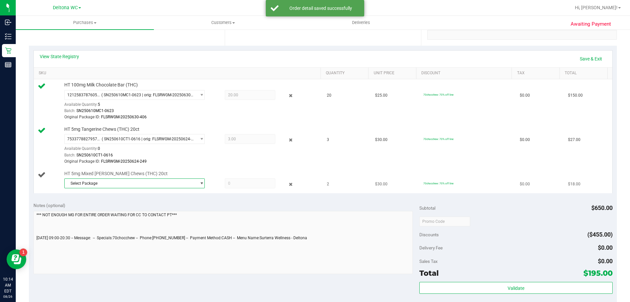
click at [117, 180] on span "Select Package" at bounding box center [131, 183] width 132 height 9
click at [174, 210] on span "( SN250701CM1-0708 | orig: FLSRWGM-20250714-979 )" at bounding box center [155, 210] width 99 height 5
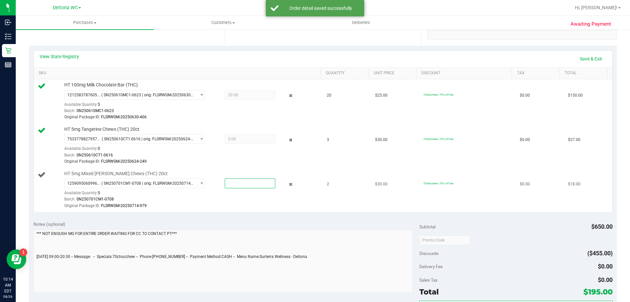
click at [236, 182] on span at bounding box center [250, 183] width 51 height 10
type input "2"
type input "2.0000"
click at [265, 210] on td "HT 5mg Mixed Berry Chews (THC) 20ct 1259095060996711 ( SN250701CM1-0708 | orig:…" at bounding box center [179, 190] width 290 height 44
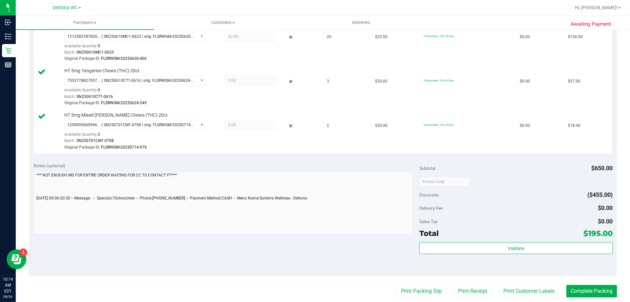
scroll to position [197, 0]
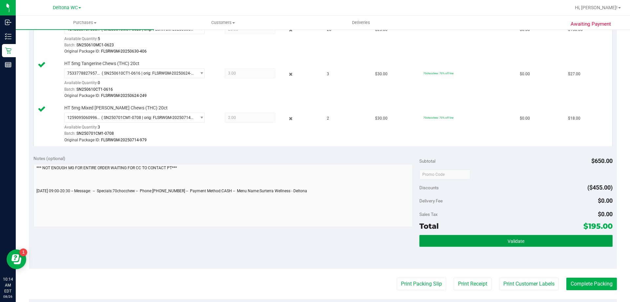
click at [542, 243] on button "Validate" at bounding box center [516, 241] width 193 height 12
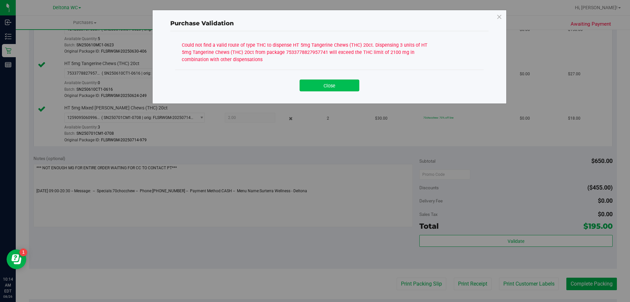
drag, startPoint x: 331, startPoint y: 89, endPoint x: 318, endPoint y: 91, distance: 13.7
click at [331, 88] on button "Close" at bounding box center [330, 85] width 60 height 12
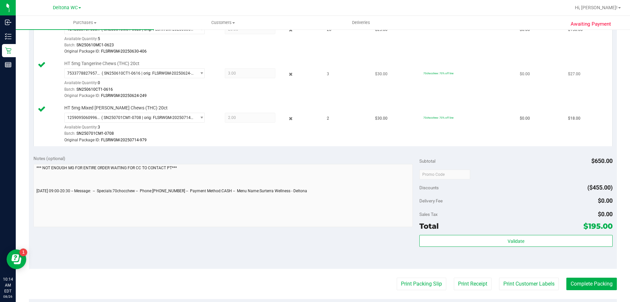
drag, startPoint x: 287, startPoint y: 73, endPoint x: 289, endPoint y: 90, distance: 17.2
click at [288, 73] on icon at bounding box center [291, 74] width 7 height 8
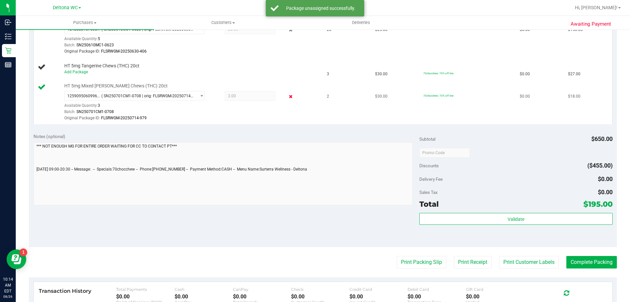
click at [289, 96] on icon at bounding box center [291, 97] width 7 height 8
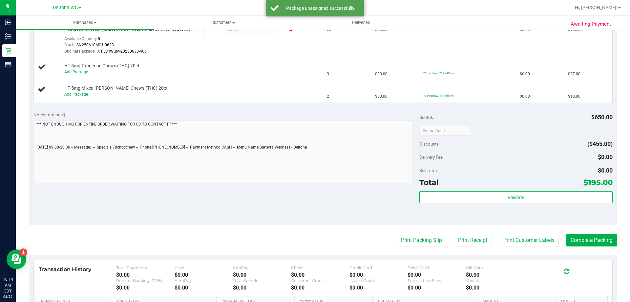
click at [288, 31] on icon at bounding box center [291, 30] width 7 height 8
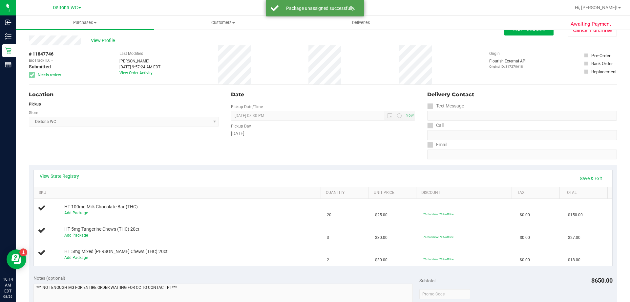
scroll to position [0, 0]
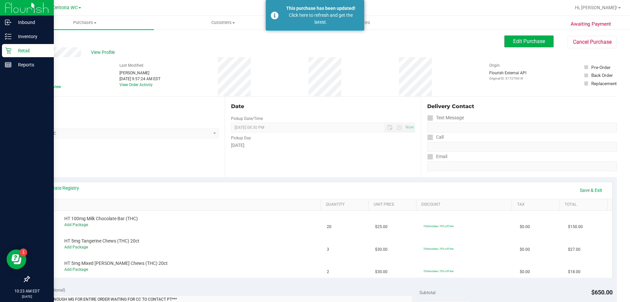
click at [23, 50] on p "Retail" at bounding box center [30, 51] width 39 height 8
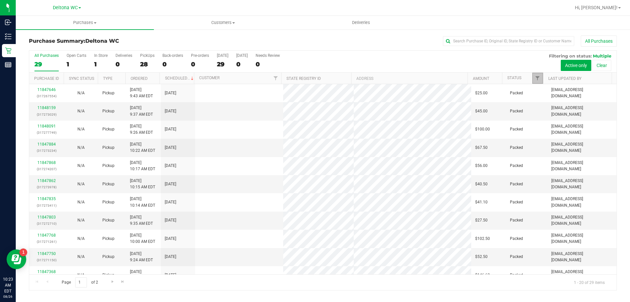
click at [539, 75] on link "Filter" at bounding box center [538, 78] width 11 height 11
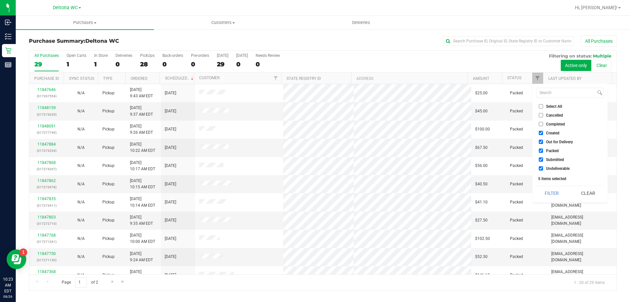
click at [548, 107] on span "Select All" at bounding box center [554, 106] width 16 height 4
click at [543, 107] on input "Select All" at bounding box center [541, 106] width 4 height 4
checkbox input "true"
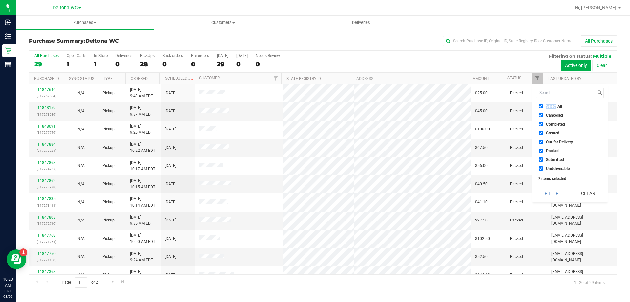
click at [548, 106] on span "Select All" at bounding box center [554, 106] width 16 height 4
click at [543, 106] on input "Select All" at bounding box center [541, 106] width 4 height 4
checkbox input "false"
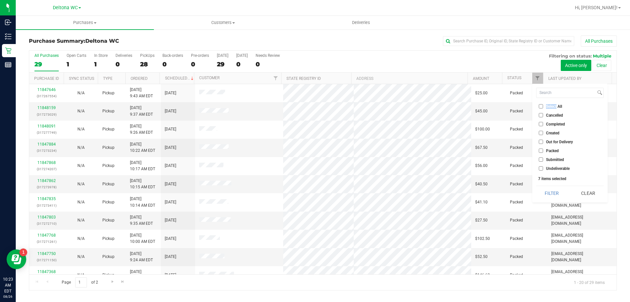
checkbox input "false"
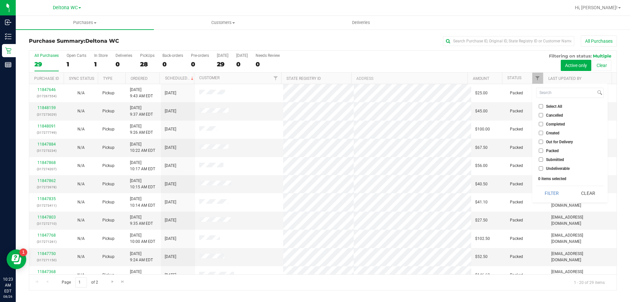
click at [553, 158] on span "Submitted" at bounding box center [555, 160] width 18 height 4
click at [543, 158] on input "Submitted" at bounding box center [541, 159] width 4 height 4
checkbox input "true"
drag, startPoint x: 562, startPoint y: 191, endPoint x: 559, endPoint y: 182, distance: 9.3
click at [562, 190] on button "Filter" at bounding box center [553, 193] width 32 height 14
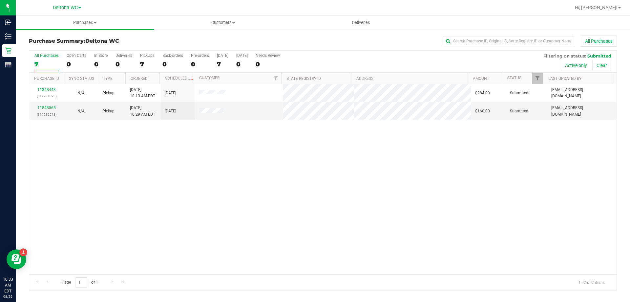
click at [320, 48] on div "Purchase Summary: Deltona WC All Purchases" at bounding box center [323, 42] width 588 height 14
drag, startPoint x: 314, startPoint y: 36, endPoint x: 299, endPoint y: 8, distance: 32.0
click at [314, 35] on div "Purchase Summary: Deltona WC All Purchases All Purchases 7 Open Carts 0 In Stor…" at bounding box center [323, 163] width 615 height 268
click at [267, 160] on div "11848443 (317281823) N/A Pickup 8/26/2025 10:13 AM EDT 8/26/2025 $284.00 Submit…" at bounding box center [323, 179] width 588 height 190
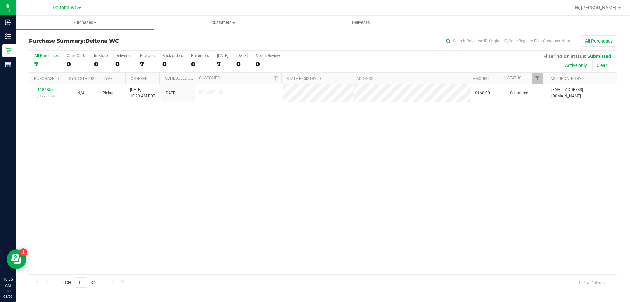
click at [213, 196] on div "11848565 (317286578) N/A Pickup 8/26/2025 10:29 AM EDT 8/26/2025 $160.00 Submit…" at bounding box center [323, 179] width 588 height 190
click at [238, 226] on div "11848565 (317286578) N/A Pickup 8/26/2025 10:29 AM EDT 8/26/2025 $160.00 Submit…" at bounding box center [323, 179] width 588 height 190
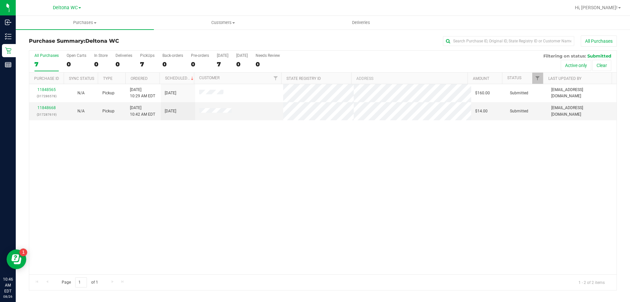
click at [243, 246] on div "11848565 (317286578) N/A Pickup 8/26/2025 10:29 AM EDT 8/26/2025 $160.00 Submit…" at bounding box center [323, 179] width 588 height 190
click at [316, 44] on div "All Purchases" at bounding box center [421, 40] width 392 height 11
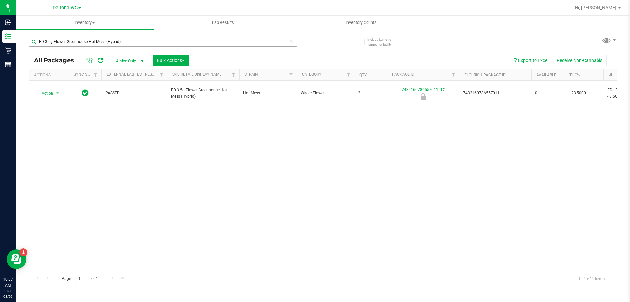
click at [113, 45] on input "FD 3.5g Flower Greenhouse Hot Mess (Hybrid)" at bounding box center [163, 42] width 268 height 10
click at [115, 42] on input "FD 3.5g Flower Greenhouse Hot Mess (Hybrid)" at bounding box center [163, 42] width 268 height 10
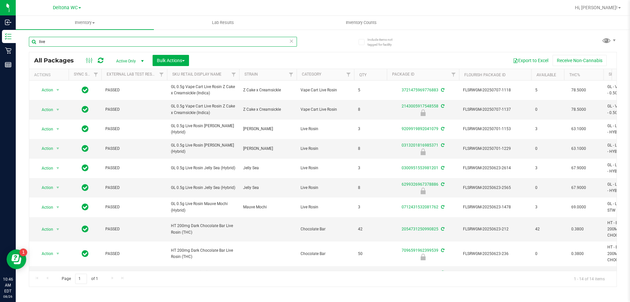
drag, startPoint x: 95, startPoint y: 40, endPoint x: 22, endPoint y: 49, distance: 73.7
click at [27, 45] on div "Include items not tagged for facility live All Packages Active Only Active Only…" at bounding box center [323, 129] width 615 height 200
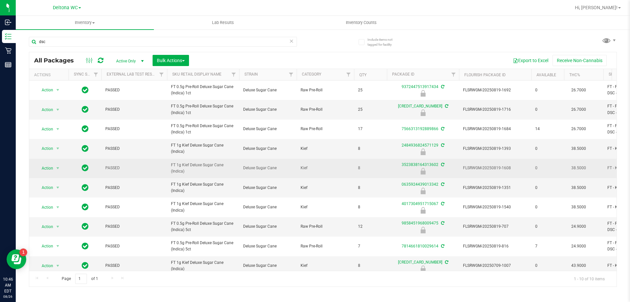
click at [199, 166] on span "FT 1g Kief Deluxe Sugar Cane (Indica)" at bounding box center [203, 168] width 64 height 12
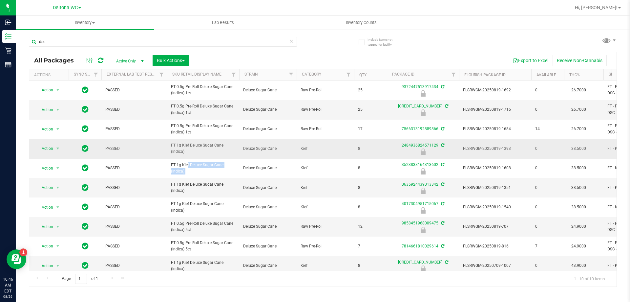
copy tr "FT 1g Kief Deluxe Sugar Cane (Indica)"
click at [93, 40] on input "dsc" at bounding box center [163, 42] width 268 height 10
paste input "FT 1g Kief Deluxe Sugar Cane (Indica)"
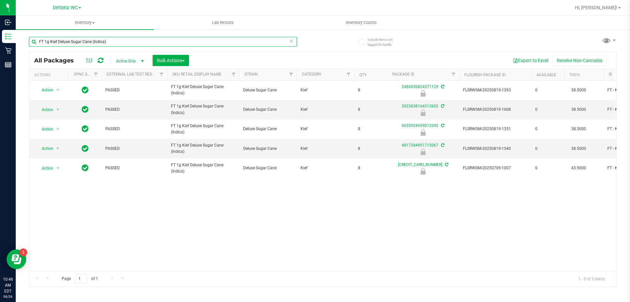
type input "FT 1g Kief Deluxe Sugar Cane (Indica)"
click at [228, 223] on div "Action Action Edit attributes Global inventory Locate package Package audit log…" at bounding box center [323, 175] width 588 height 190
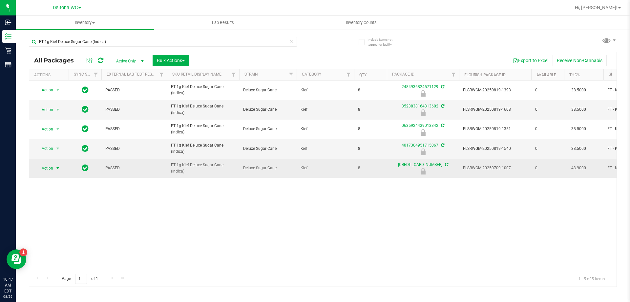
click at [50, 170] on span "Action" at bounding box center [45, 168] width 18 height 9
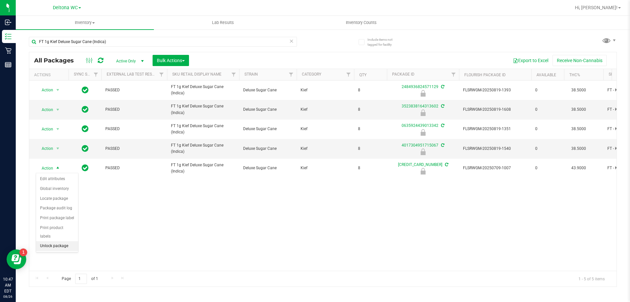
click at [68, 241] on li "Unlock package" at bounding box center [57, 246] width 42 height 10
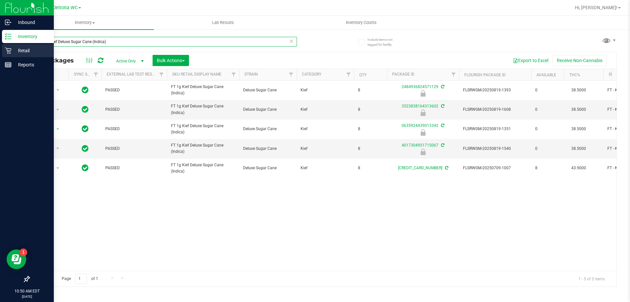
drag, startPoint x: 106, startPoint y: 42, endPoint x: 0, endPoint y: 51, distance: 106.4
click at [0, 51] on div "Inbound Inventory Retail Reports 10:50 AM EDT 08/26/2025 08/26 Deltona WC Hi, A…" at bounding box center [315, 151] width 630 height 302
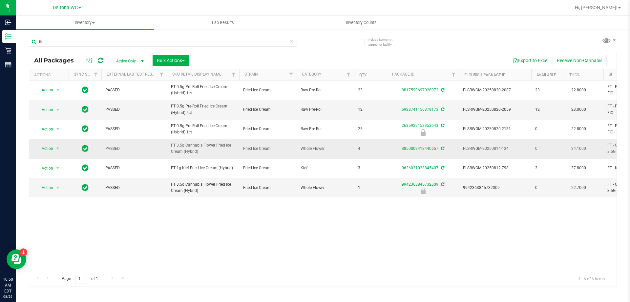
click at [186, 147] on span "FT 3.5g Cannabis Flower Fried Ice Cream (Hybrid)" at bounding box center [203, 148] width 64 height 12
click at [185, 146] on span "FT 3.5g Cannabis Flower Fried Ice Cream (Hybrid)" at bounding box center [203, 148] width 64 height 12
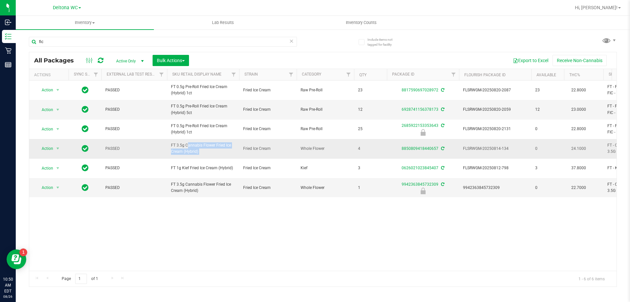
click at [185, 146] on span "FT 3.5g Cannabis Flower Fried Ice Cream (Hybrid)" at bounding box center [203, 148] width 64 height 12
drag, startPoint x: 358, startPoint y: 272, endPoint x: 355, endPoint y: 268, distance: 4.9
click at [357, 271] on div "Page 1 of 1 1 - 6 of 6 items" at bounding box center [323, 279] width 588 height 16
click at [226, 230] on div "Action Action Create package Edit attributes Global inventory Locate package Lo…" at bounding box center [323, 175] width 588 height 190
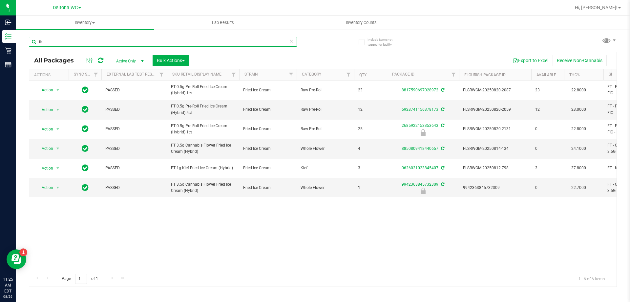
drag, startPoint x: 23, startPoint y: 48, endPoint x: 19, endPoint y: 49, distance: 4.3
click at [19, 49] on div "Include items not tagged for facility fic All Packages Active Only Active Only …" at bounding box center [323, 129] width 615 height 200
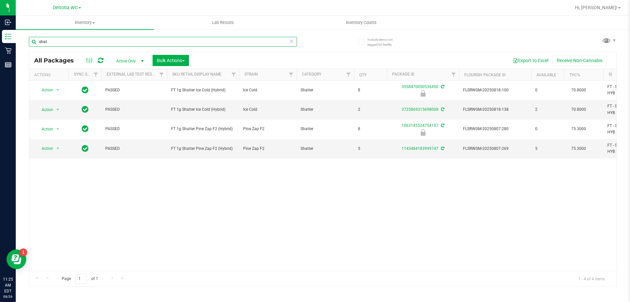
type input "shat"
click at [201, 187] on div "Action Action Edit attributes Global inventory Locate package Package audit log…" at bounding box center [323, 175] width 588 height 190
